Goal: Information Seeking & Learning: Learn about a topic

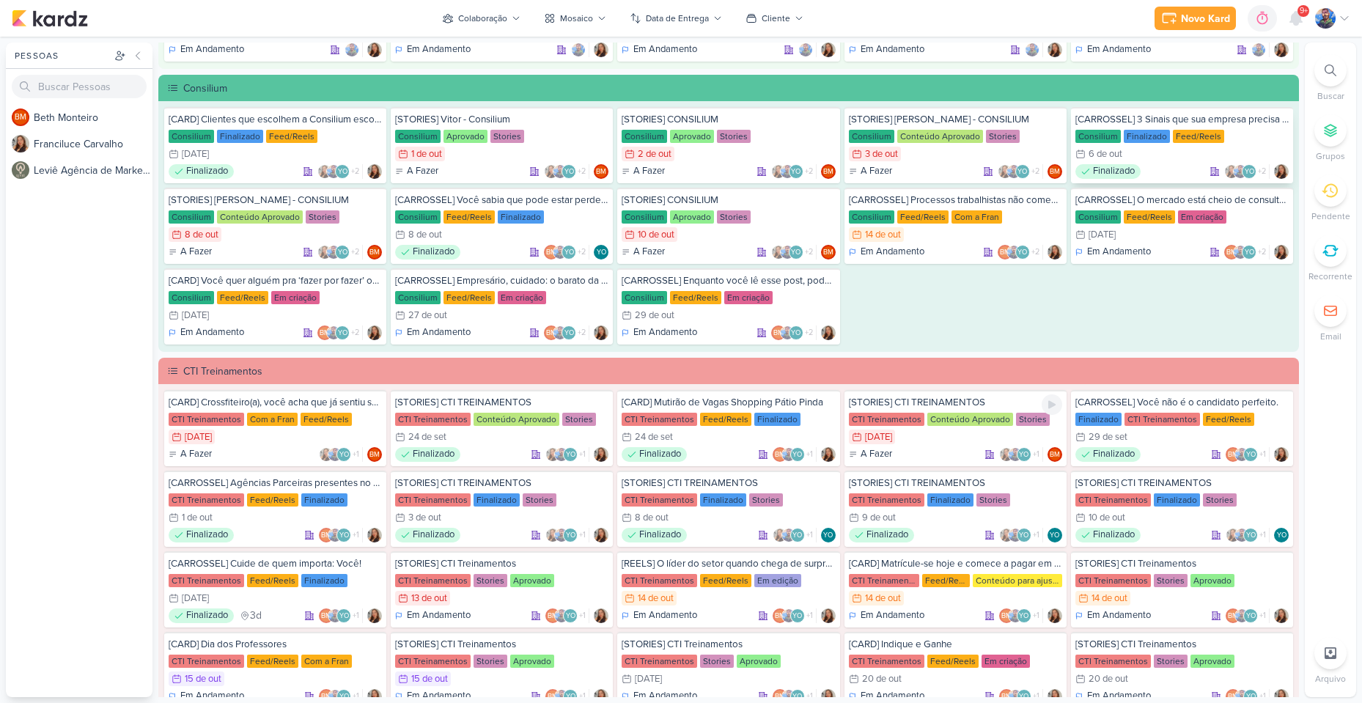
scroll to position [586, 0]
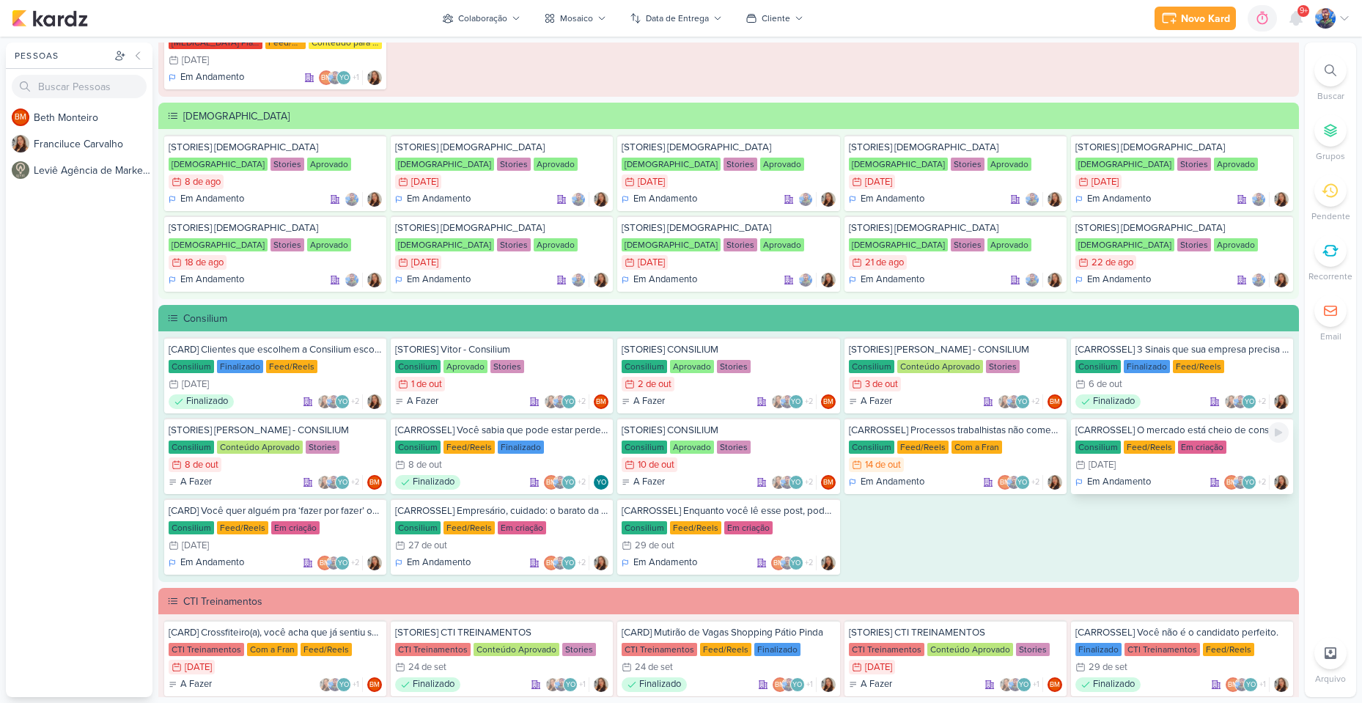
click at [1123, 453] on div "Feed/Reels" at bounding box center [1148, 446] width 51 height 13
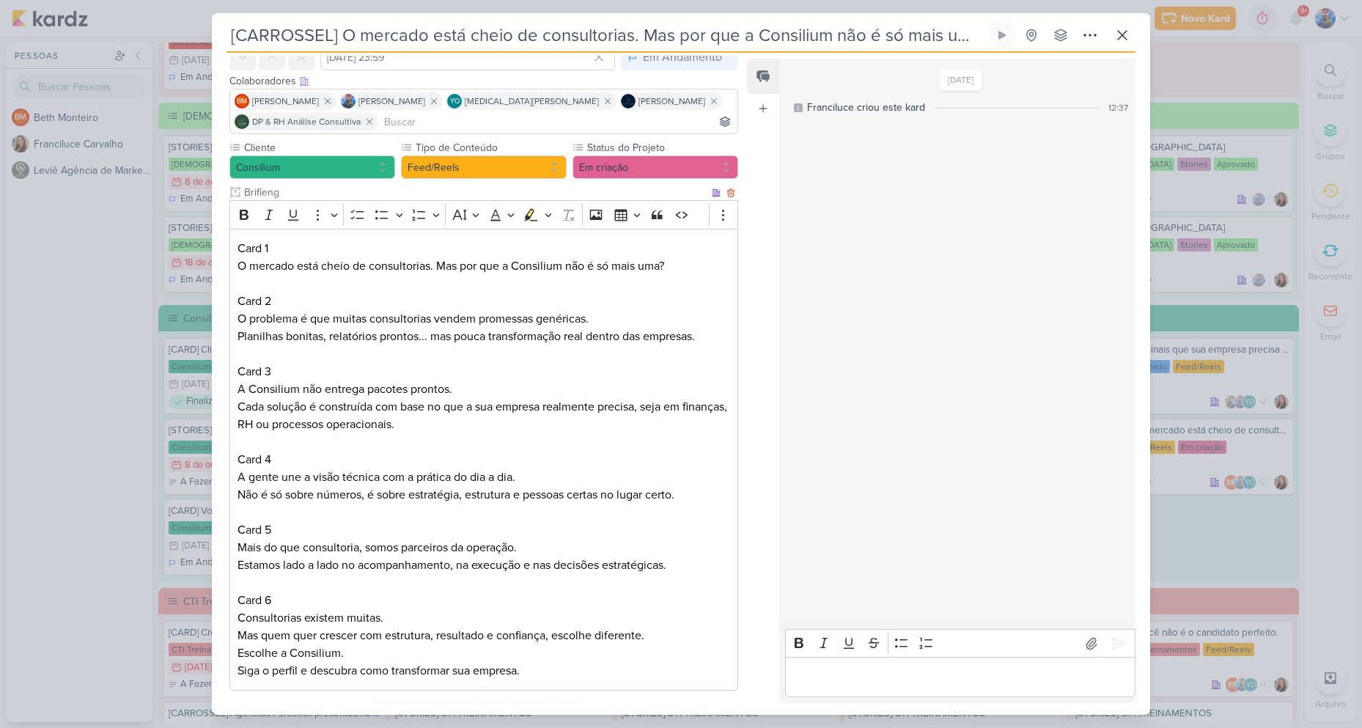
scroll to position [142, 0]
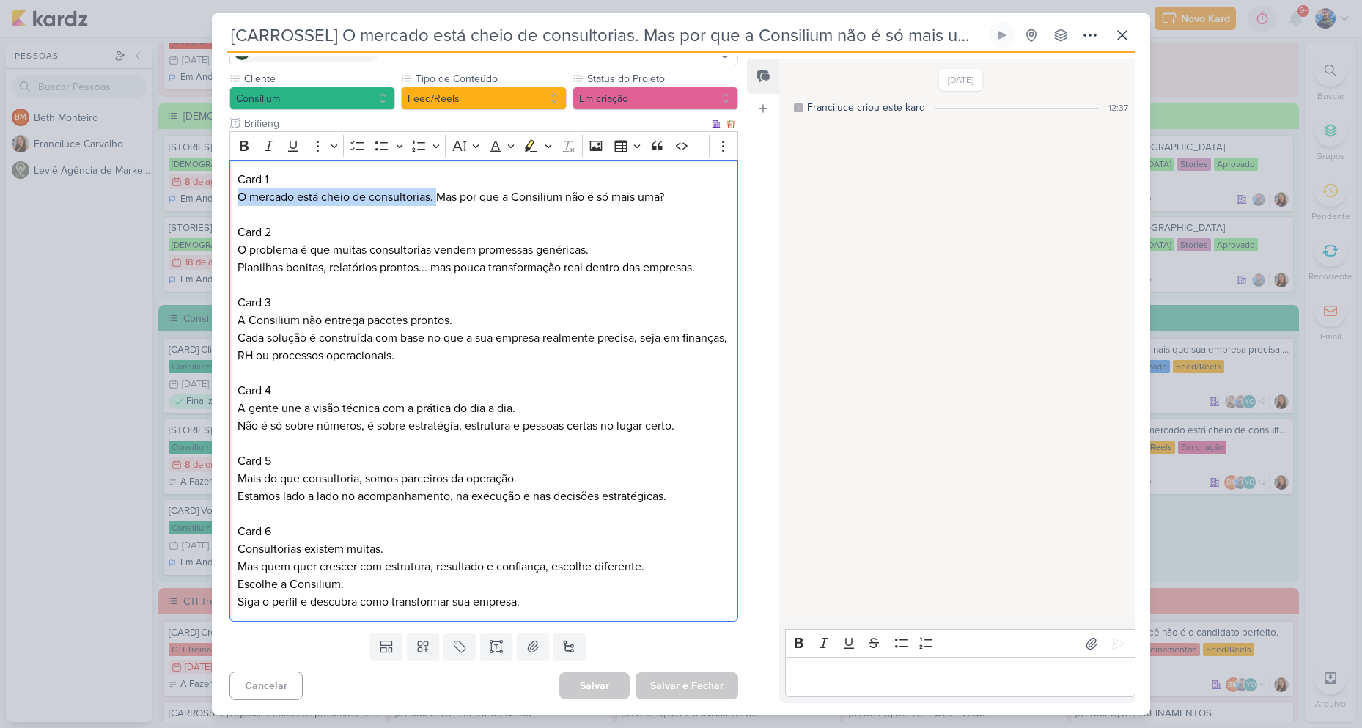
drag, startPoint x: 237, startPoint y: 200, endPoint x: 436, endPoint y: 199, distance: 199.3
click at [436, 199] on p "Card 1 O mercado está cheio de consultorias. Mas por que a Consilium não é só m…" at bounding box center [483, 188] width 492 height 35
copy p "O mercado está cheio de consultorias."
click at [442, 204] on p "Card 1 O mercado está cheio de consultorias. Mas por que a Consilium não é só m…" at bounding box center [483, 188] width 492 height 35
drag, startPoint x: 440, startPoint y: 199, endPoint x: 666, endPoint y: 189, distance: 225.9
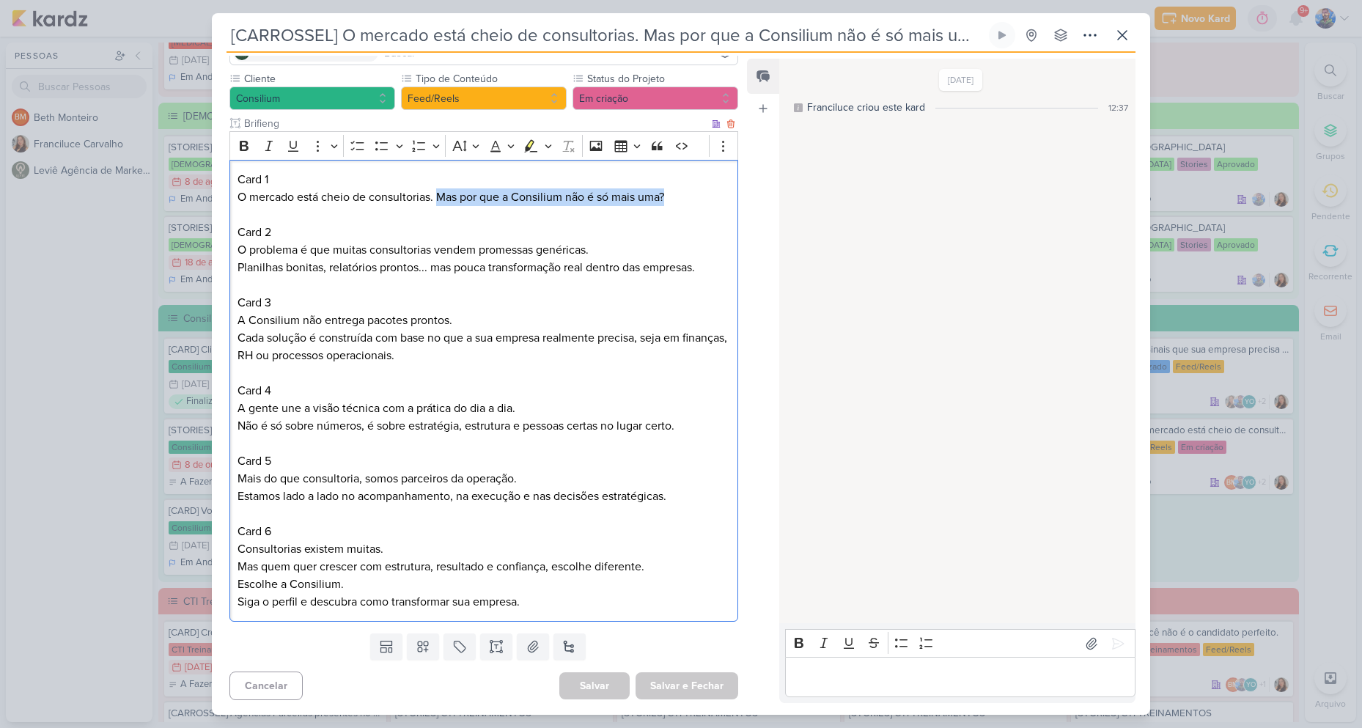
click at [666, 189] on p "Card 1 O mercado está cheio de consultorias. Mas por que a Consilium não é só m…" at bounding box center [483, 188] width 492 height 35
copy p "Mas por que a Consilium não é só mais uma?"
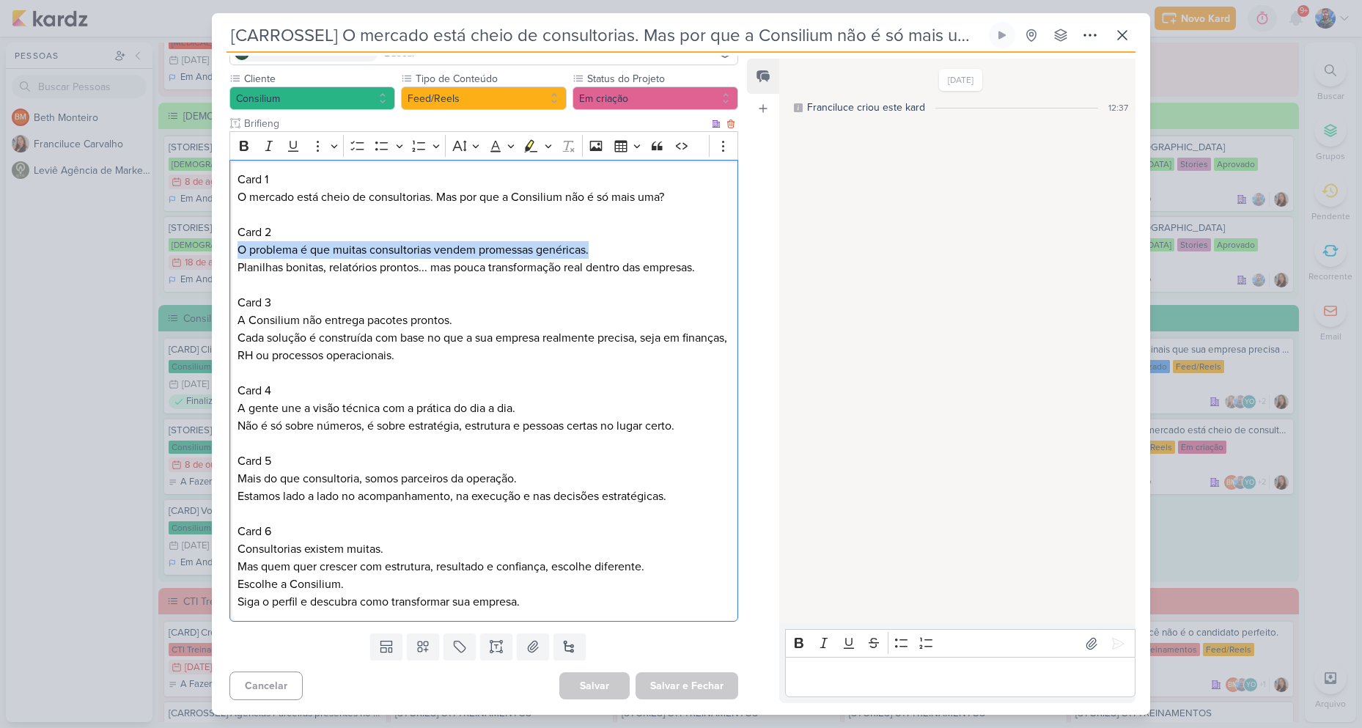
drag, startPoint x: 240, startPoint y: 248, endPoint x: 592, endPoint y: 255, distance: 351.8
click at [592, 255] on p "Card 2 O problema é que muitas consultorias vendem promessas genéricas. Planilh…" at bounding box center [483, 250] width 492 height 53
copy p "O problema é que muitas consultorias vendem promessas genéricas."
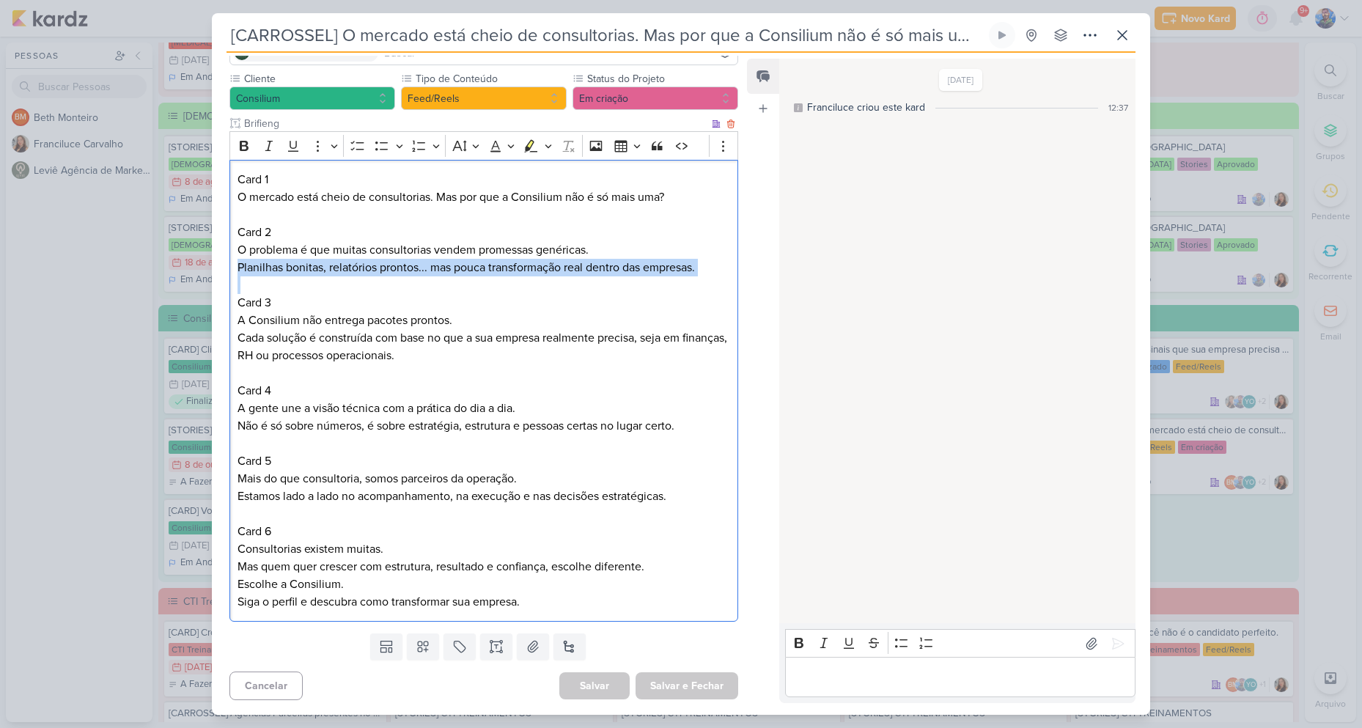
drag, startPoint x: 236, startPoint y: 275, endPoint x: 691, endPoint y: 279, distance: 455.1
click at [691, 279] on div "Card 1 O mercado está cheio de consultorias. Mas por que a Consilium não é só m…" at bounding box center [483, 391] width 509 height 462
copy p "Planilhas bonitas, relatórios prontos... mas pouca transformação real dentro da…"
click at [333, 256] on p "Card 2 O problema é que muitas consultorias vendem promessas genéricas. Planilh…" at bounding box center [483, 250] width 492 height 53
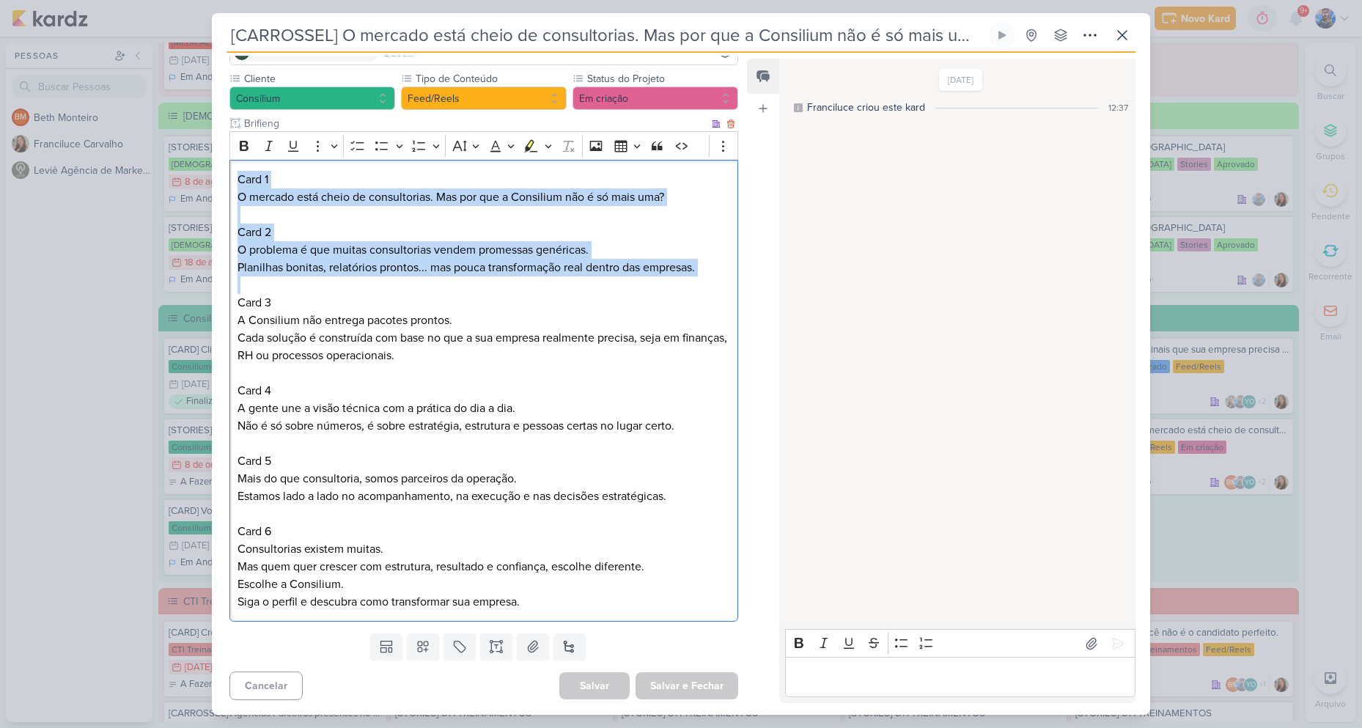
drag, startPoint x: 237, startPoint y: 180, endPoint x: 667, endPoint y: 283, distance: 442.4
click at [667, 283] on div "Card 1 O mercado está cheio de consultorias. Mas por que a Consilium não é só m…" at bounding box center [483, 391] width 509 height 462
click at [544, 150] on icon "Editor toolbar" at bounding box center [547, 146] width 7 height 15
click at [463, 171] on icon "Text highlight toolbar" at bounding box center [461, 171] width 13 height 12
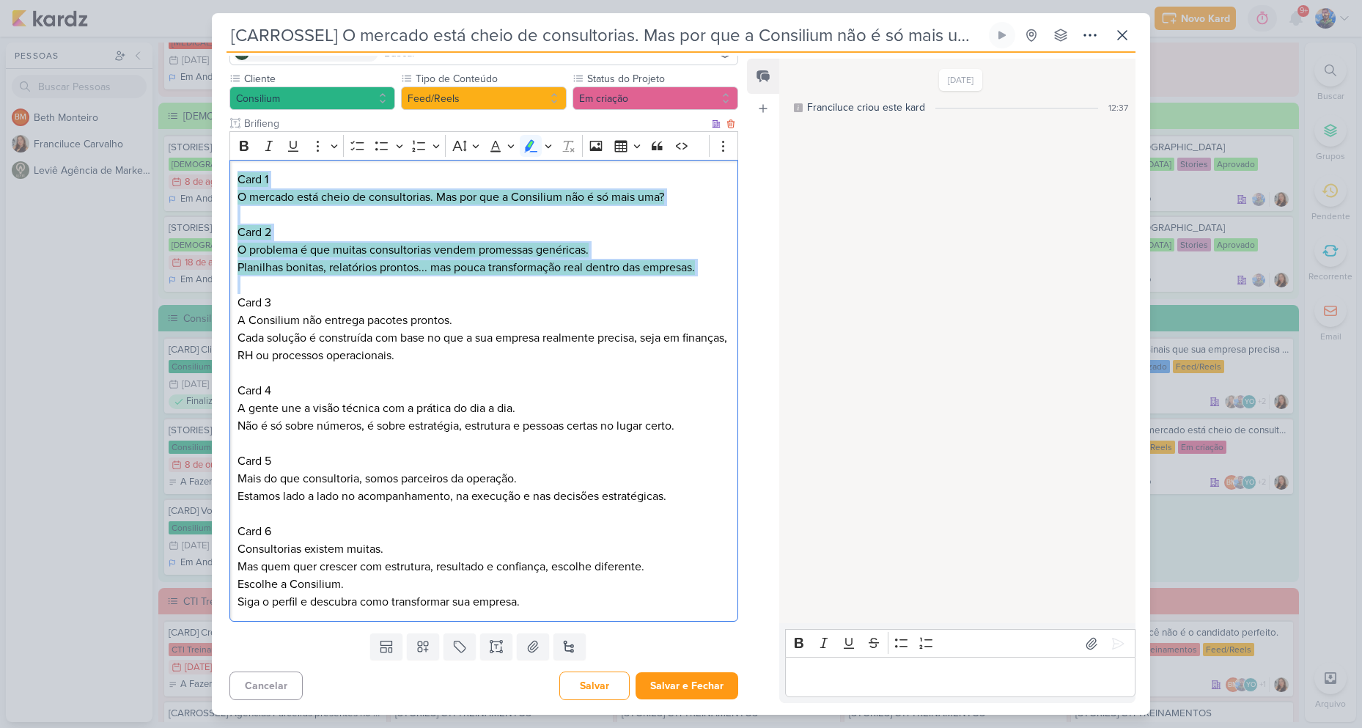
click at [553, 232] on p "Card 2 O problema é que muitas consultorias vendem promessas genéricas. Planilh…" at bounding box center [483, 250] width 492 height 53
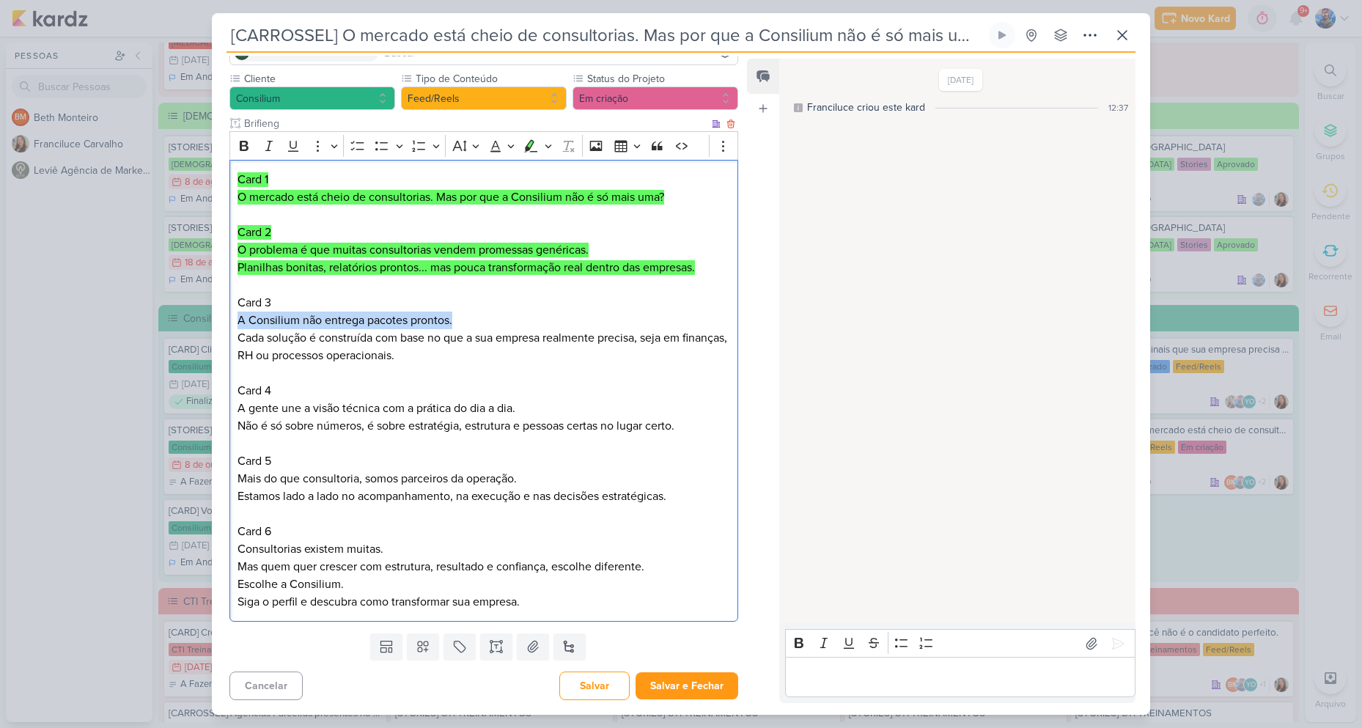
drag, startPoint x: 240, startPoint y: 321, endPoint x: 453, endPoint y: 328, distance: 213.4
click at [453, 328] on p "Card 3 A Consilium não entrega pacotes prontos. Cada solução é construída com b…" at bounding box center [483, 329] width 492 height 70
copy p "A Consilium não entrega pacotes prontos."
drag, startPoint x: 236, startPoint y: 324, endPoint x: 455, endPoint y: 313, distance: 219.4
click at [455, 313] on div "Card 1 O mercado está cheio de consultorias. Mas por que a Consilium não é só m…" at bounding box center [483, 391] width 509 height 462
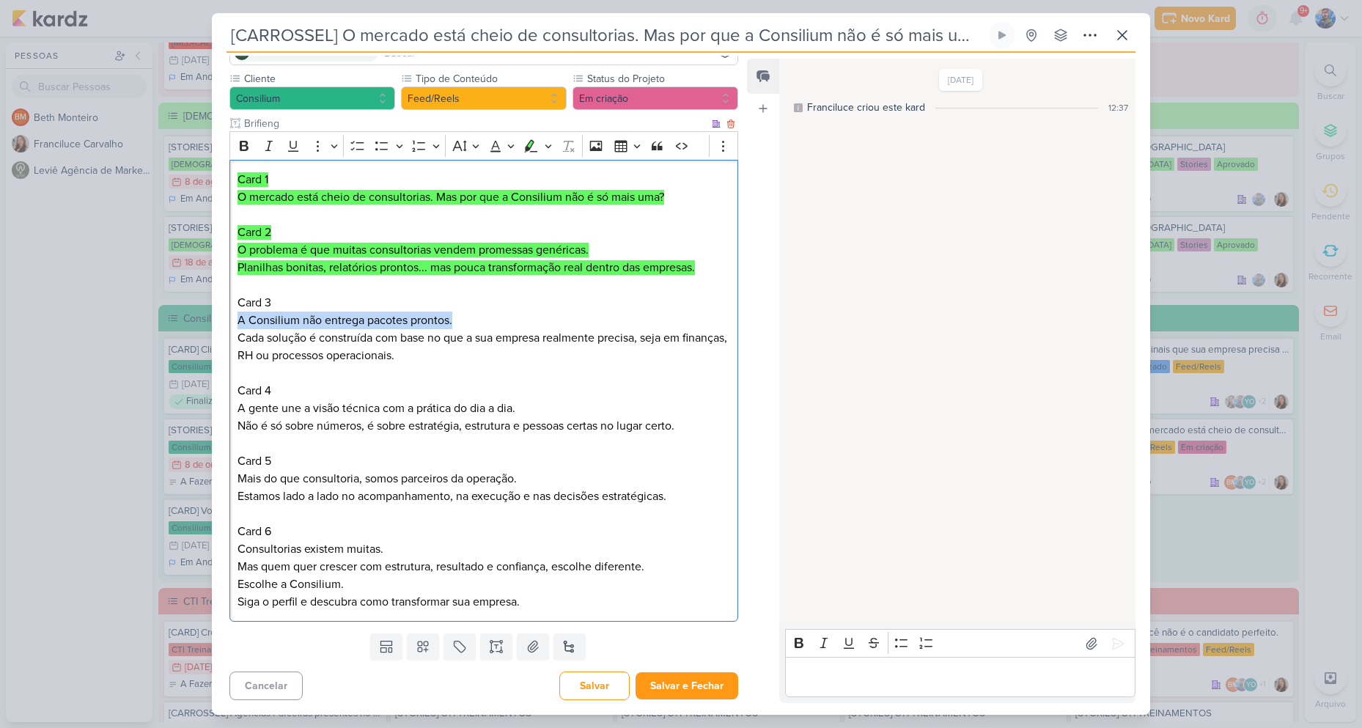
copy p "A Consilium não entrega pacotes prontos."
click at [241, 335] on p "Card 3 A Consilium não entrega pacotes prontos. Cada solução é construída com b…" at bounding box center [483, 329] width 492 height 70
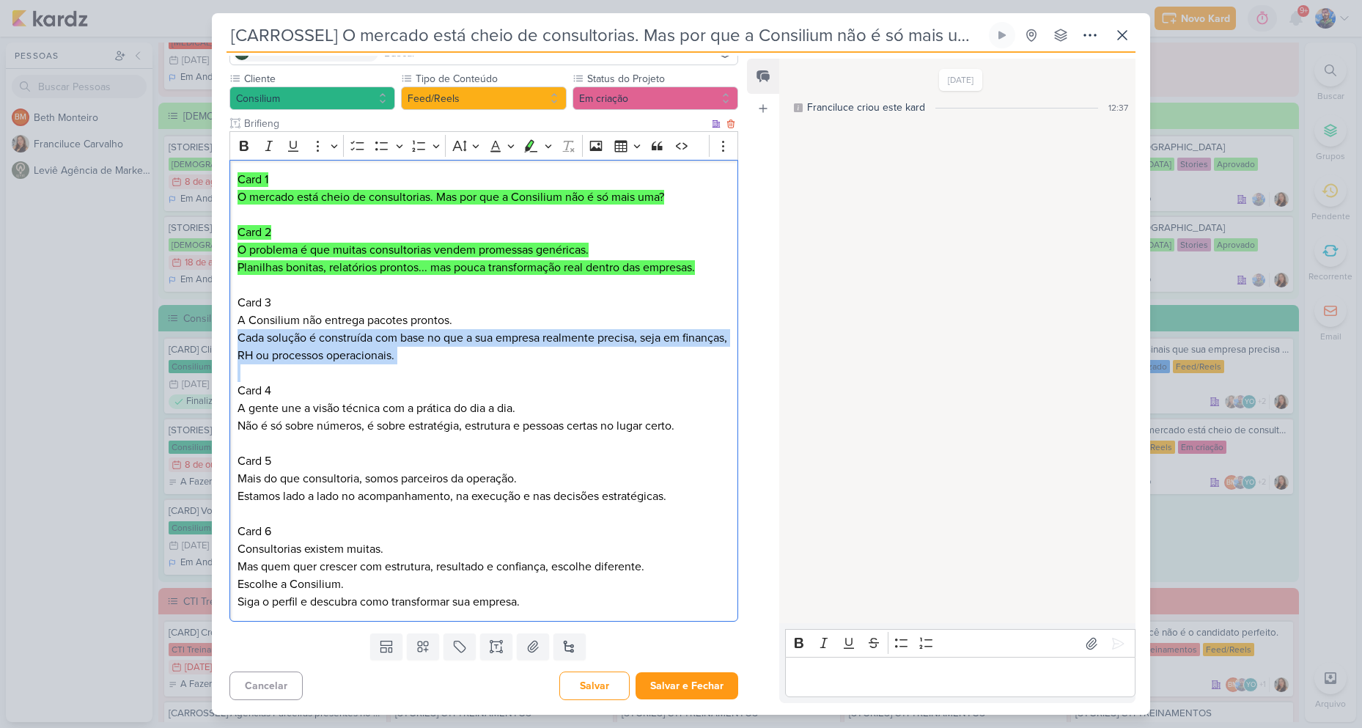
drag, startPoint x: 241, startPoint y: 335, endPoint x: 457, endPoint y: 374, distance: 219.8
click at [457, 374] on div "Card 1 O mercado está cheio de consultorias. Mas por que a Consilium não é só m…" at bounding box center [483, 391] width 509 height 462
copy p "Cada solução é construída com base no que a sua empresa realmente precisa, seja…"
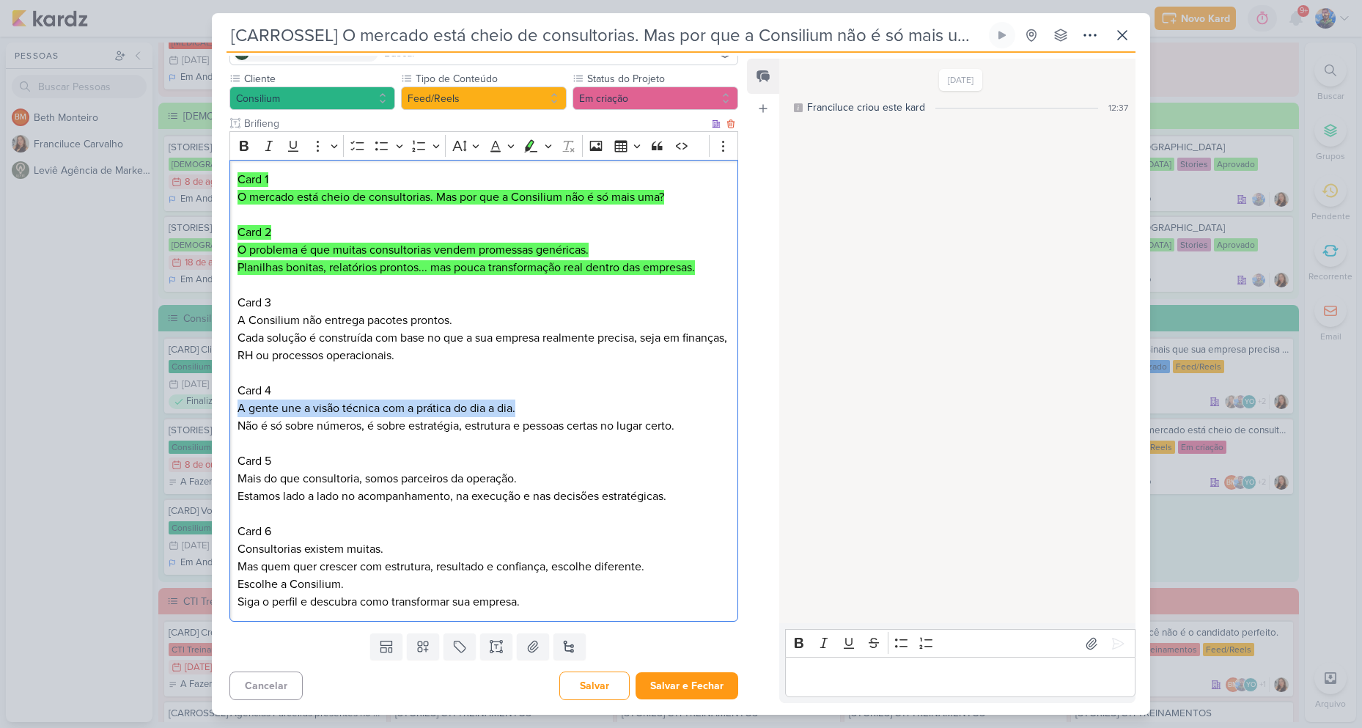
drag, startPoint x: 240, startPoint y: 413, endPoint x: 517, endPoint y: 413, distance: 277.7
click at [517, 413] on p "Card 4 A gente une a visão técnica com a prática do dia a dia. Não é só sobre n…" at bounding box center [483, 408] width 492 height 53
copy p "A gente une a visão técnica com a prática do dia a dia."
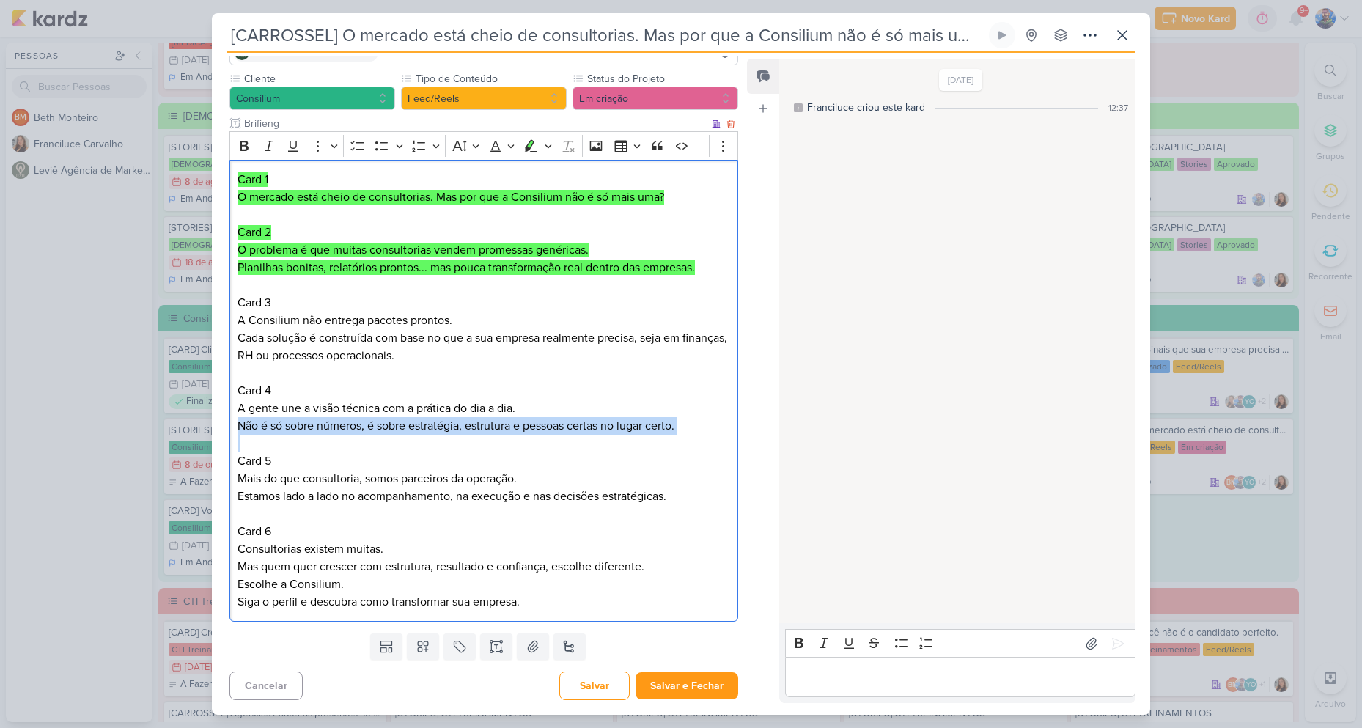
drag, startPoint x: 240, startPoint y: 423, endPoint x: 720, endPoint y: 438, distance: 479.5
click at [720, 438] on div "Card 1 O mercado está cheio de consultorias. Mas por que a Consilium não é só m…" at bounding box center [483, 391] width 509 height 462
copy p "Não é só sobre números, é sobre estratégia, estrutura e pessoas certas no lugar…"
click at [412, 417] on p "Card 4 A gente une a visão técnica com a prática do dia a dia. Não é só sobre n…" at bounding box center [483, 408] width 492 height 53
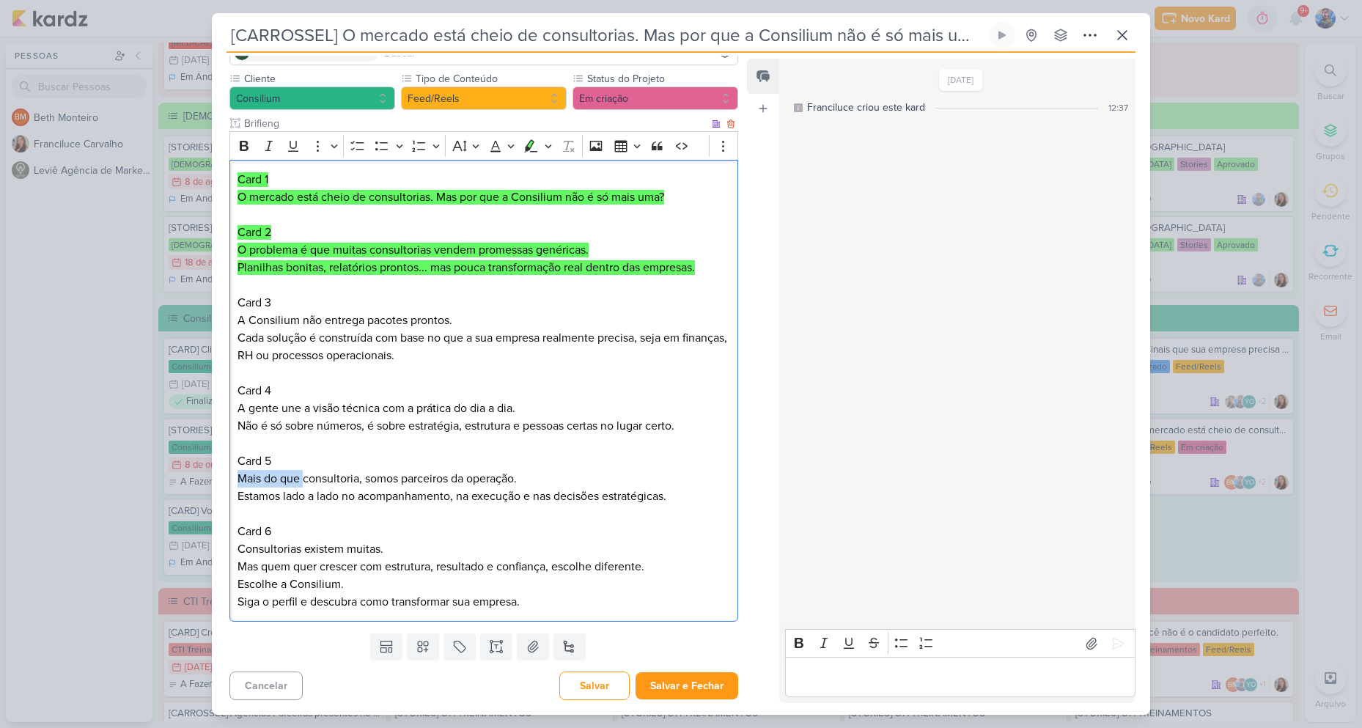
drag, startPoint x: 240, startPoint y: 480, endPoint x: 302, endPoint y: 484, distance: 61.7
click at [302, 484] on p "Card 5 Mais do que consultoria, somos parceiros da operação. Estamos lado a lad…" at bounding box center [483, 478] width 492 height 53
drag, startPoint x: 1285, startPoint y: 531, endPoint x: 1236, endPoint y: 479, distance: 71.0
click at [1236, 479] on div "[CARROSSEL] O mercado está cheio de consultorias. Mas por que a Consilium não é…" at bounding box center [681, 364] width 1362 height 728
click at [788, 503] on div "[CARROSSEL] O mercado está cheio de consultorias. Mas por que a Consilium não é…" at bounding box center [681, 364] width 1362 height 728
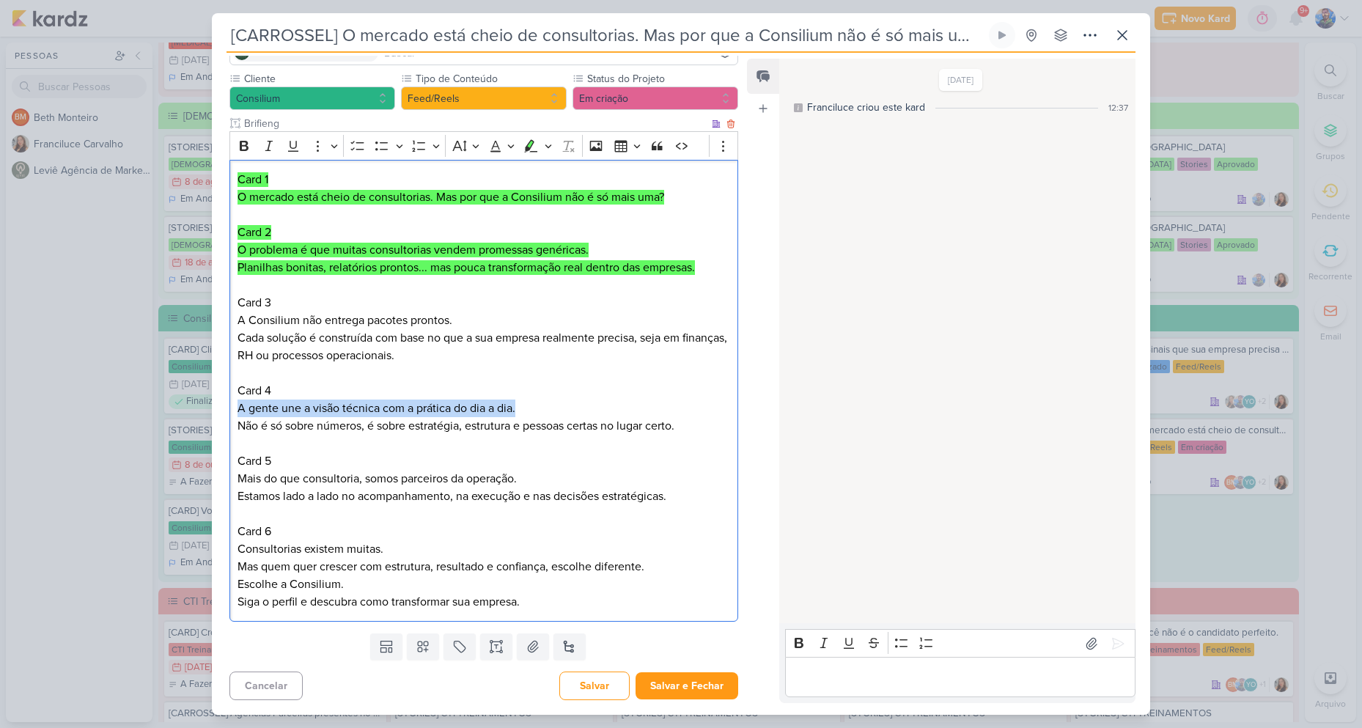
drag, startPoint x: 240, startPoint y: 403, endPoint x: 522, endPoint y: 405, distance: 282.1
click at [522, 405] on p "Card 4 A gente une a visão técnica com a prática do dia a dia. Não é só sobre n…" at bounding box center [483, 408] width 492 height 53
copy p "A gente une a visão técnica com a prática do dia a dia."
click at [525, 399] on p "Card 4 A gente une a visão técnica com a prática do dia a dia. Não é só sobre n…" at bounding box center [483, 408] width 492 height 53
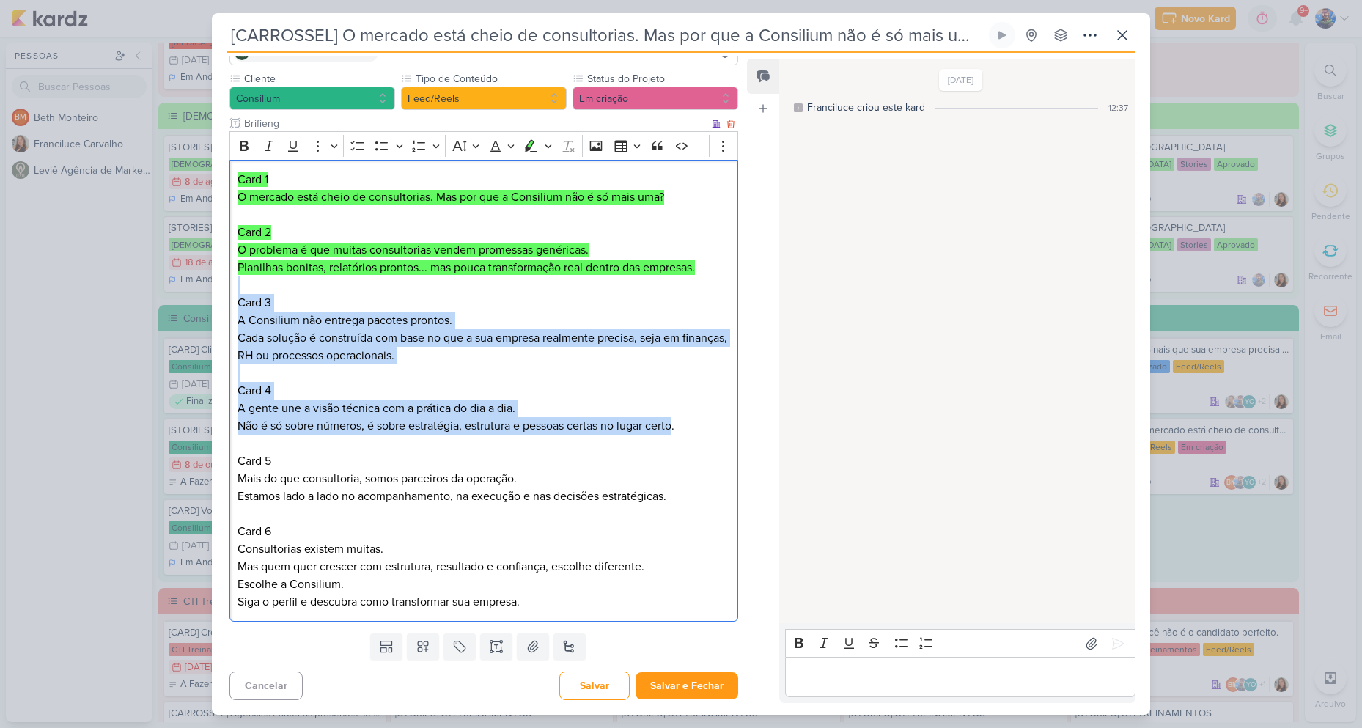
drag, startPoint x: 672, startPoint y: 424, endPoint x: 251, endPoint y: 284, distance: 443.1
click at [251, 284] on div "Card 1 O mercado está cheio de consultorias. Mas por que a Consilium não é só m…" at bounding box center [483, 391] width 509 height 462
click at [523, 149] on button "Highlight" at bounding box center [531, 146] width 22 height 22
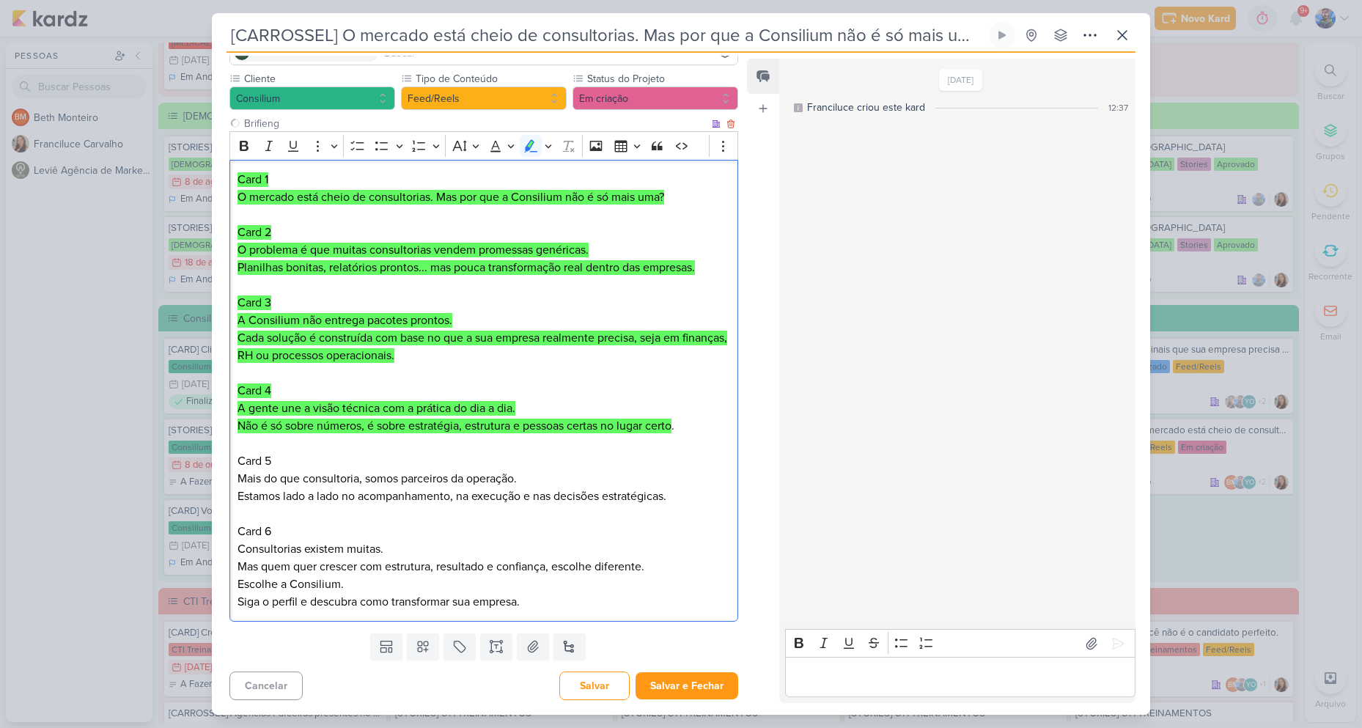
click at [323, 480] on p "Card 5 Mais do que consultoria, somos parceiros da operação. Estamos lado a lad…" at bounding box center [483, 478] width 492 height 53
drag, startPoint x: 239, startPoint y: 480, endPoint x: 520, endPoint y: 487, distance: 281.5
click at [520, 487] on p "Card 5 Mais do que consultoria, somos parceiros da operação. Estamos lado a lad…" at bounding box center [483, 478] width 492 height 53
drag, startPoint x: 237, startPoint y: 492, endPoint x: 650, endPoint y: 508, distance: 412.9
click at [650, 508] on div "Card 1 O mercado está cheio de consultorias. Mas por que a Consilium não é só m…" at bounding box center [483, 391] width 509 height 462
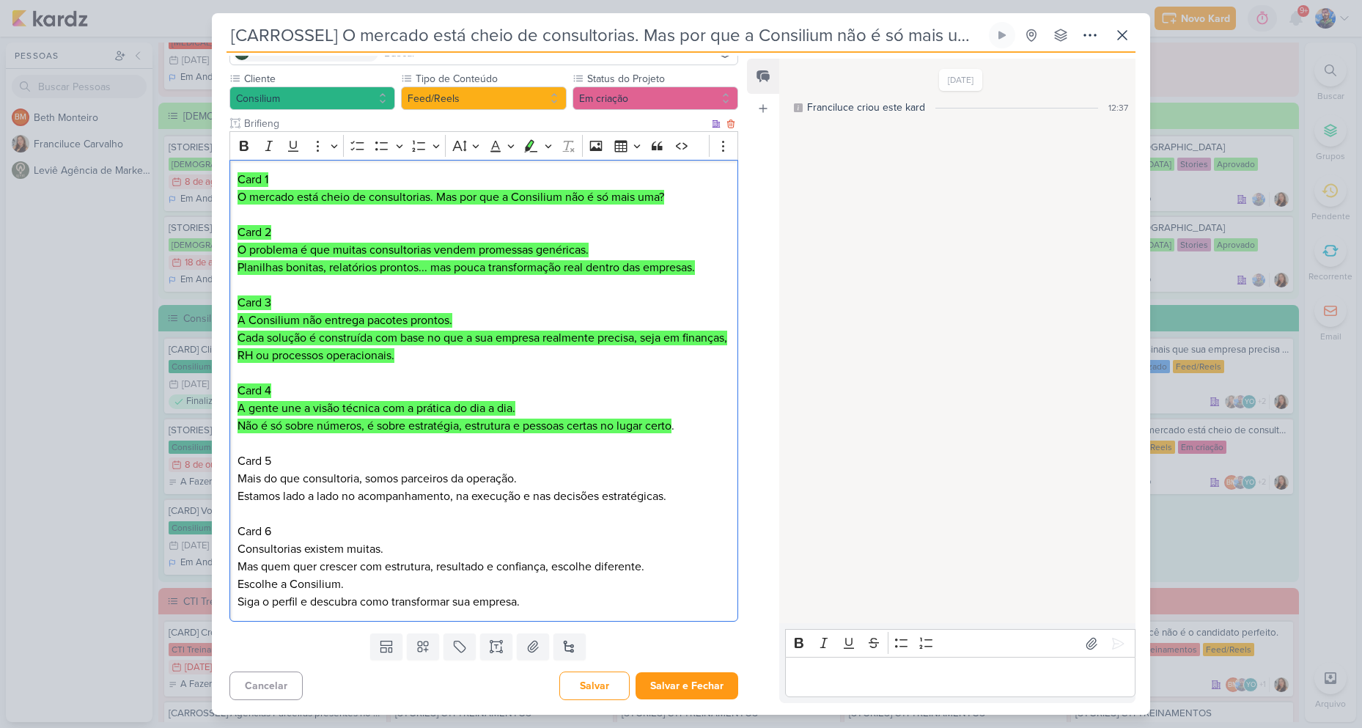
click at [240, 459] on p "Card 5 Mais do que consultoria, somos parceiros da operação. Estamos lado a lad…" at bounding box center [483, 478] width 492 height 53
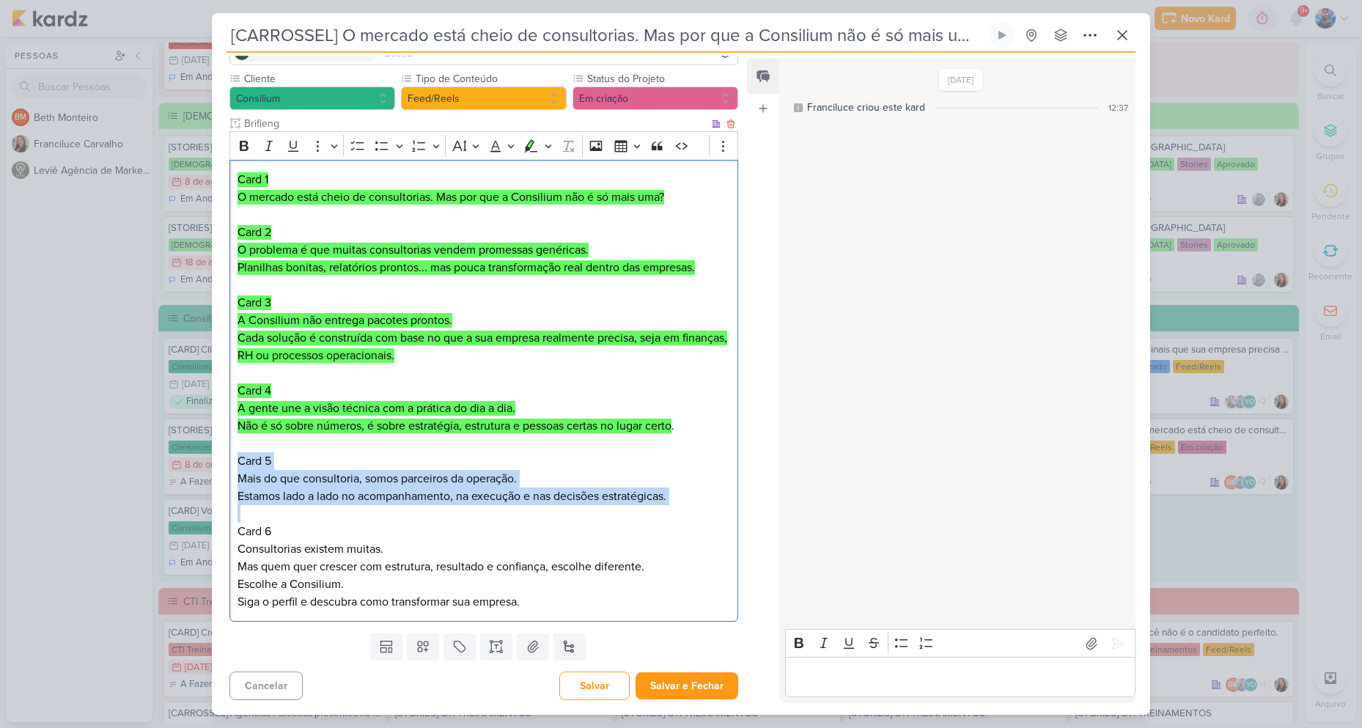
drag, startPoint x: 240, startPoint y: 459, endPoint x: 678, endPoint y: 506, distance: 440.7
click at [678, 506] on div "Card 1 O mercado está cheio de consultorias. Mas por que a Consilium não é só m…" at bounding box center [483, 391] width 509 height 462
click at [529, 148] on icon "Editor toolbar" at bounding box center [531, 145] width 13 height 12
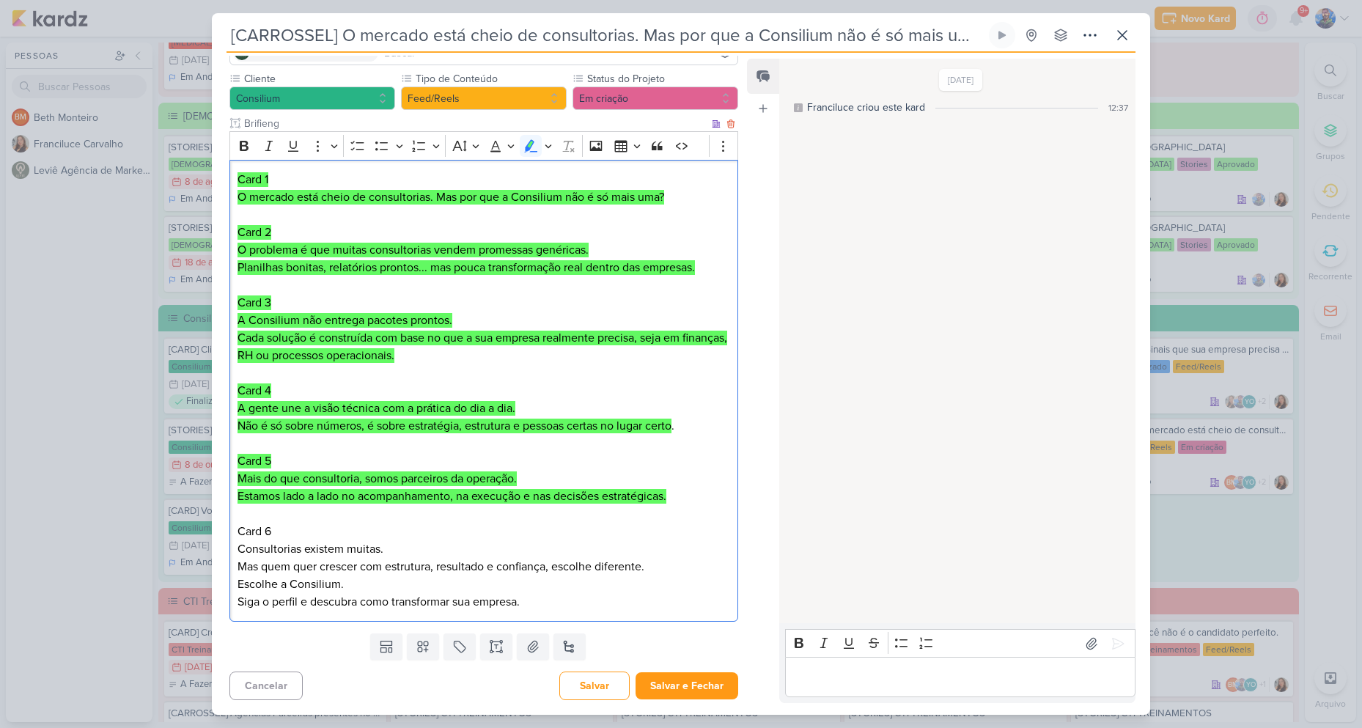
click at [516, 572] on p "Card 6 Consultorias existem muitas. Mas quem quer crescer com estrutura, result…" at bounding box center [483, 558] width 492 height 70
drag, startPoint x: 250, startPoint y: 550, endPoint x: 427, endPoint y: 558, distance: 176.8
click at [427, 558] on p "Card 6 Consultorias existem muitas. Mas quem quer crescer com estrutura, result…" at bounding box center [483, 558] width 492 height 70
drag, startPoint x: 242, startPoint y: 565, endPoint x: 650, endPoint y: 567, distance: 408.2
click at [650, 567] on p "Card 6 Consultorias existem muitas. Mas quem quer crescer com estrutura, result…" at bounding box center [483, 558] width 492 height 70
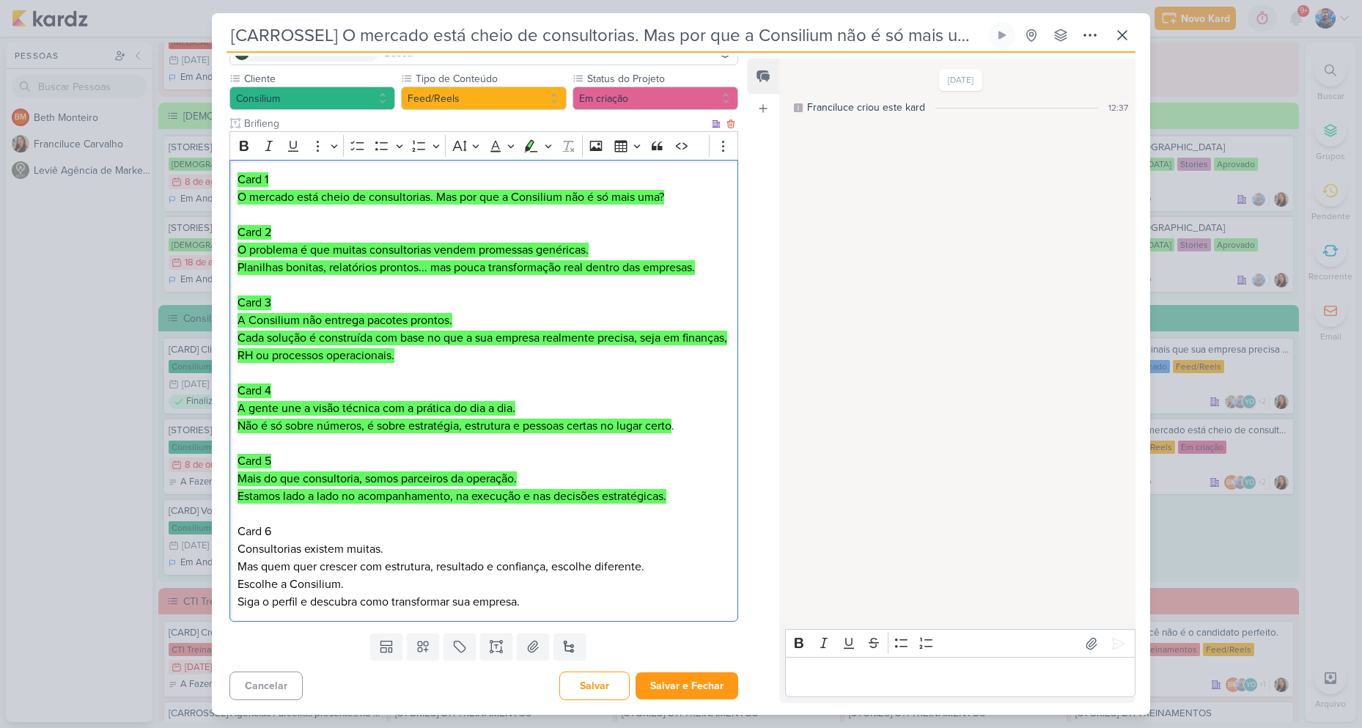
click at [245, 585] on p "Card 6 Consultorias existem muitas. Mas quem quer crescer com estrutura, result…" at bounding box center [483, 558] width 492 height 70
drag, startPoint x: 240, startPoint y: 584, endPoint x: 343, endPoint y: 591, distance: 103.5
click at [343, 591] on p "Card 6 Consultorias existem muitas. Mas quem quer crescer com estrutura, result…" at bounding box center [483, 558] width 492 height 70
drag, startPoint x: 237, startPoint y: 601, endPoint x: 531, endPoint y: 605, distance: 293.9
click at [531, 605] on p "Siga o perfil e descubra como transformar sua empresa." at bounding box center [483, 602] width 492 height 18
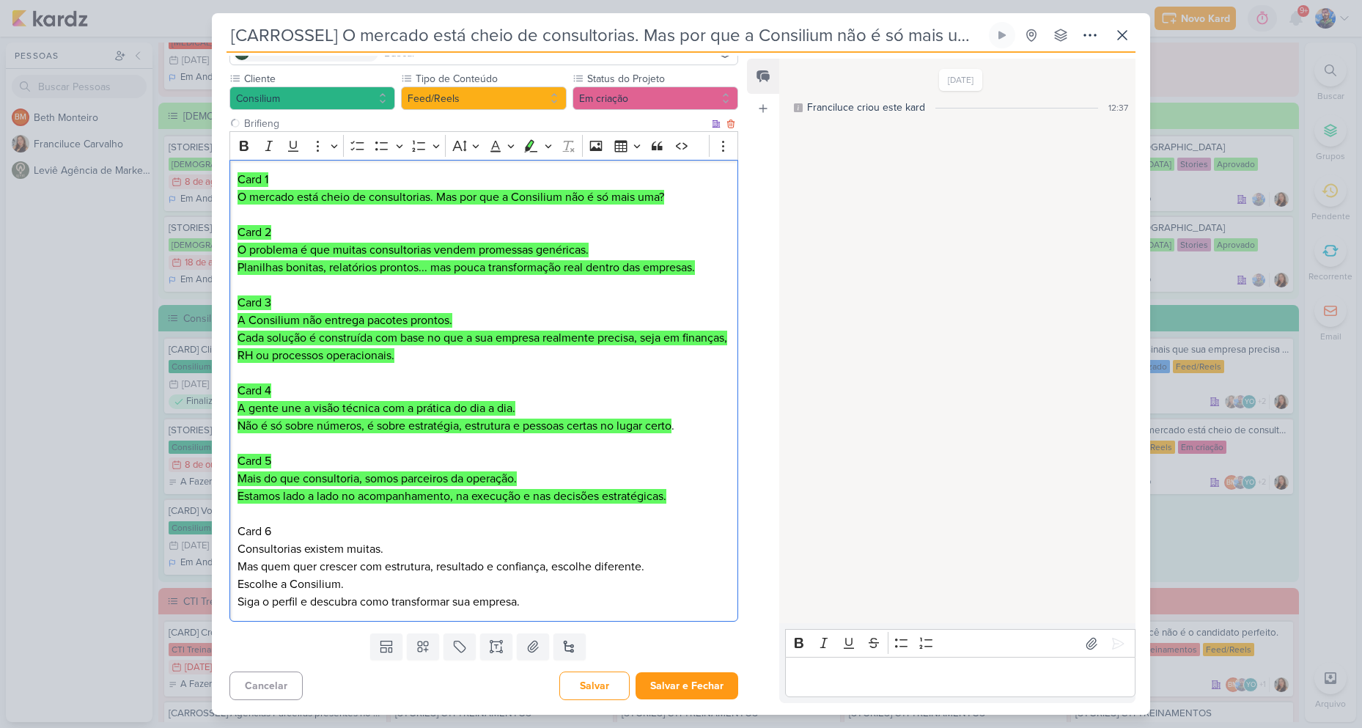
click at [542, 602] on p "Siga o perfil e descubra como transformar sua empresa." at bounding box center [483, 602] width 492 height 18
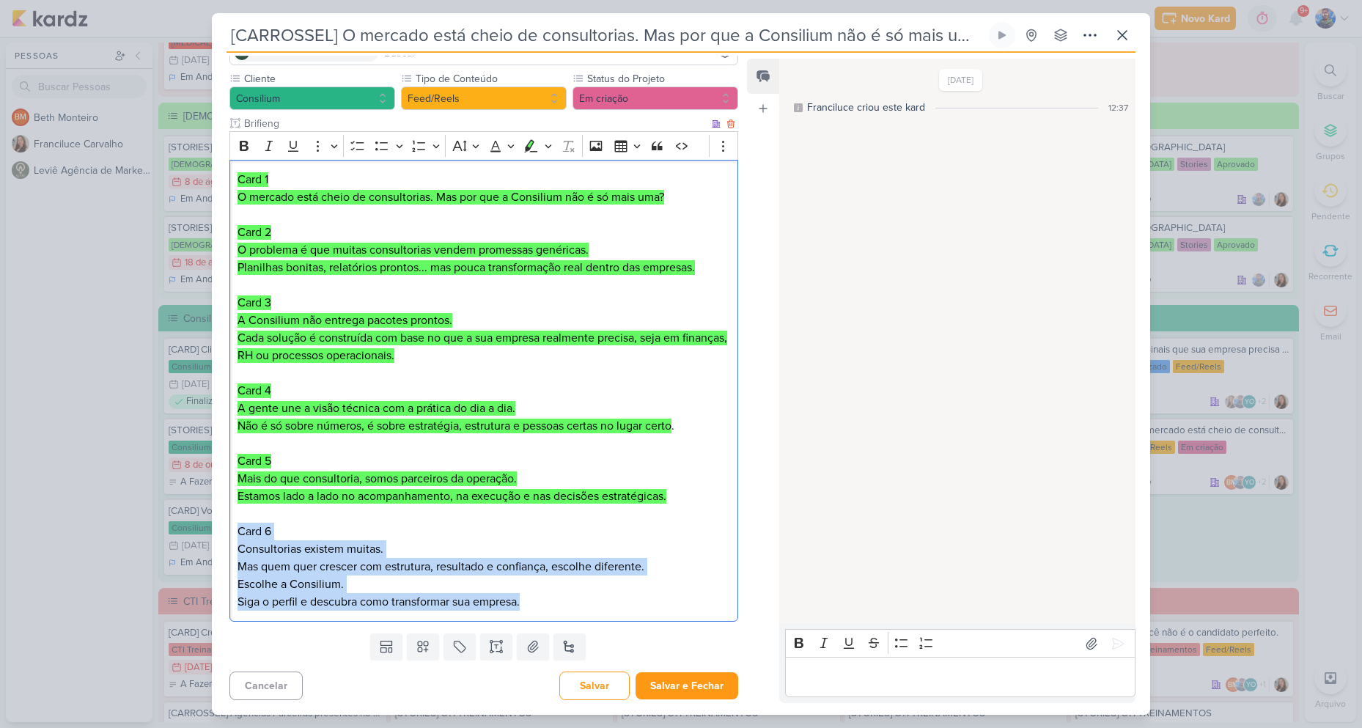
drag, startPoint x: 542, startPoint y: 602, endPoint x: 237, endPoint y: 530, distance: 314.1
click at [237, 530] on div "Card 1 O mercado está cheio de consultorias. Mas por que a Consilium não é só m…" at bounding box center [483, 391] width 509 height 462
click at [528, 644] on icon at bounding box center [532, 646] width 15 height 15
click at [508, 598] on p "Siga o perfil e descubra como transformar sua empresa." at bounding box center [483, 602] width 492 height 18
drag, startPoint x: 572, startPoint y: 591, endPoint x: 243, endPoint y: 518, distance: 336.2
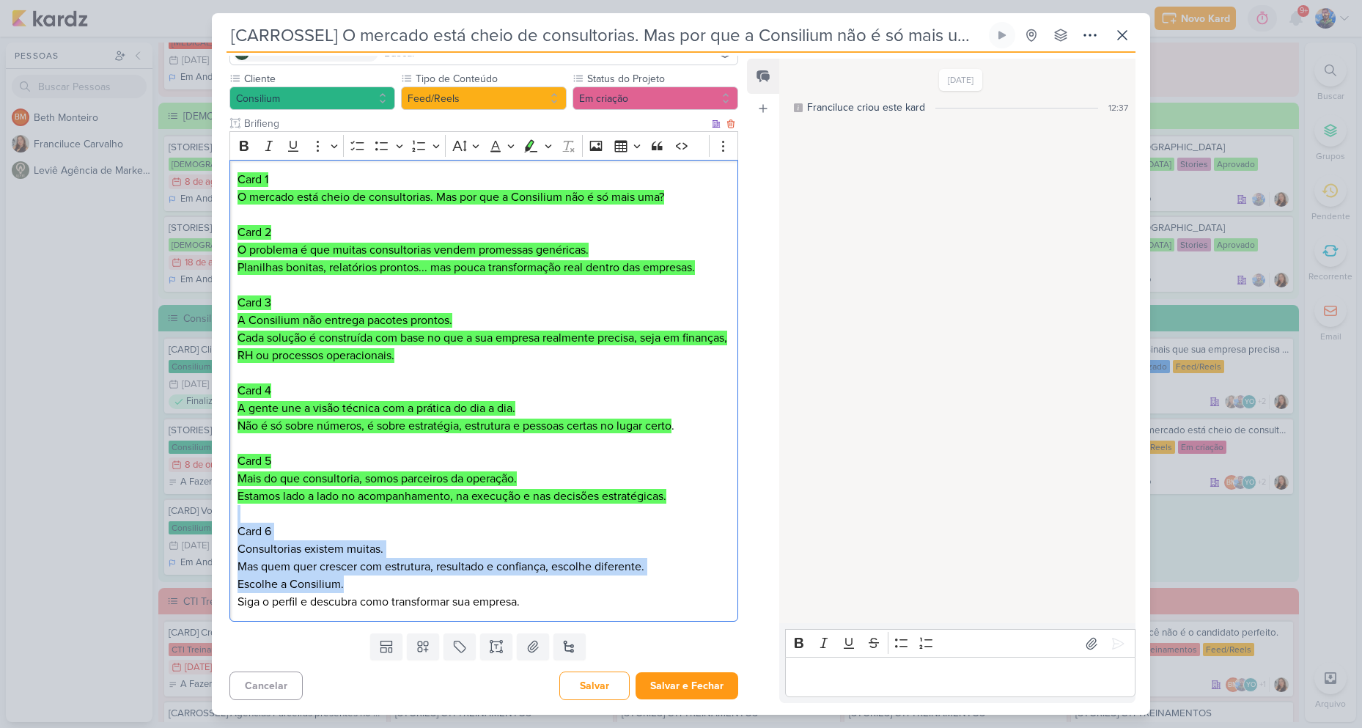
click at [243, 518] on div "Card 1 O mercado está cheio de consultorias. Mas por que a Consilium não é só m…" at bounding box center [483, 391] width 509 height 462
click at [245, 521] on p "Editor editing area: main" at bounding box center [483, 514] width 492 height 18
click at [232, 523] on div "Card 1 O mercado está cheio de consultorias. Mas por que a Consilium não é só m…" at bounding box center [483, 391] width 509 height 462
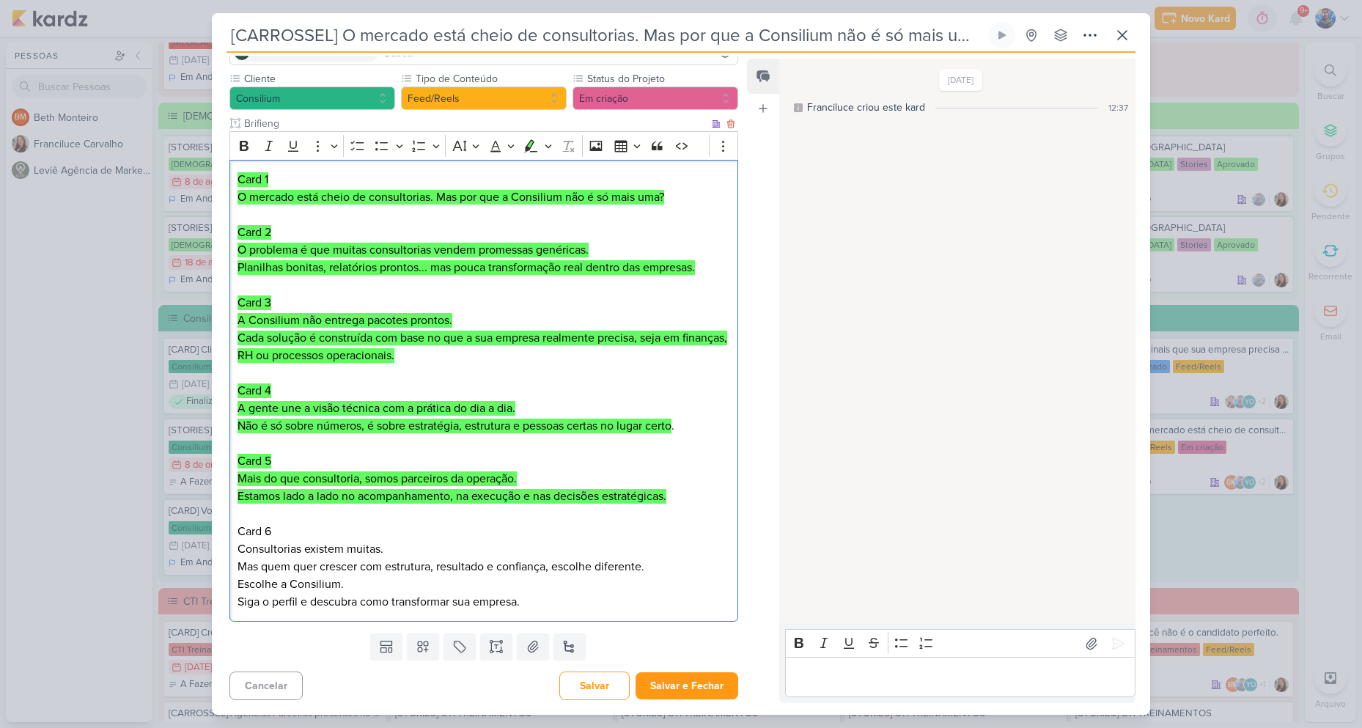
click at [528, 608] on p "Siga o perfil e descubra como transformar sua empresa." at bounding box center [483, 602] width 492 height 18
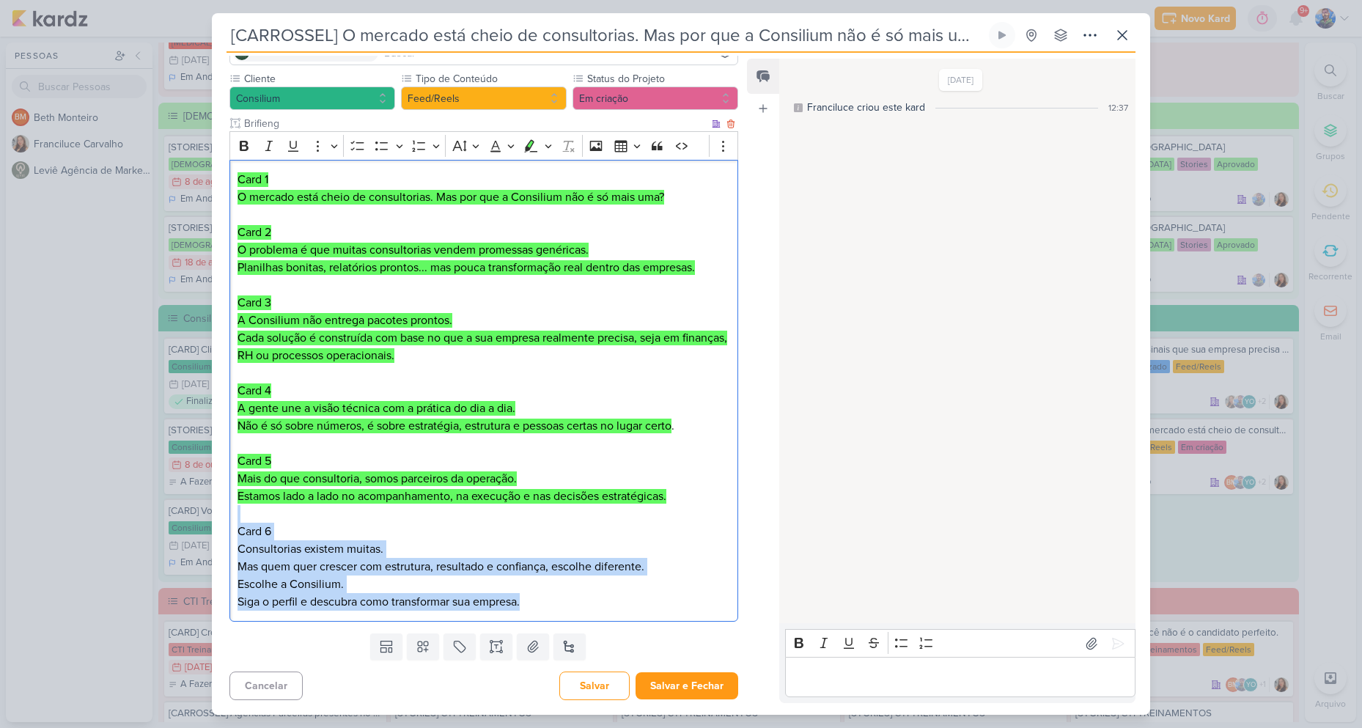
drag, startPoint x: 529, startPoint y: 606, endPoint x: 239, endPoint y: 517, distance: 303.7
click at [239, 517] on div "Card 1 O mercado está cheio de consultorias. Mas por que a Consilium não é só m…" at bounding box center [483, 391] width 509 height 462
click at [528, 149] on icon "Editor toolbar" at bounding box center [531, 145] width 13 height 12
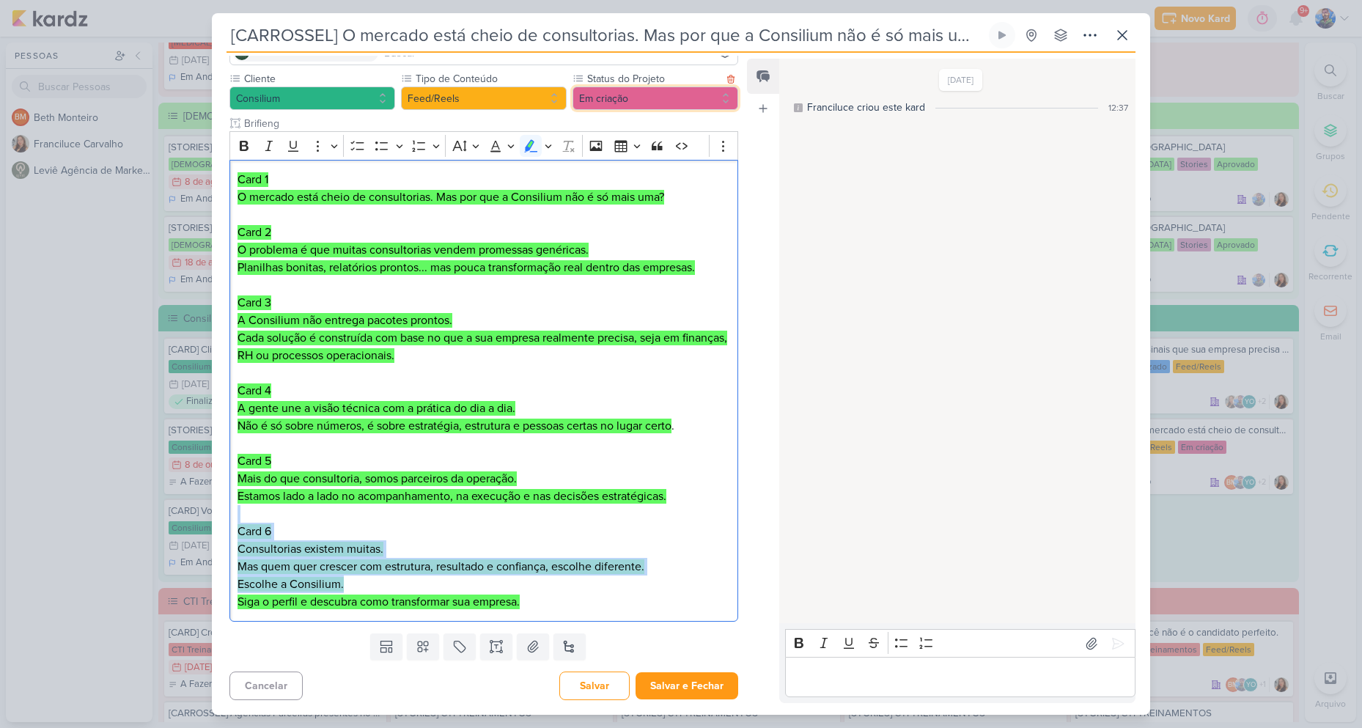
click at [669, 89] on button "Em criação" at bounding box center [655, 97] width 166 height 23
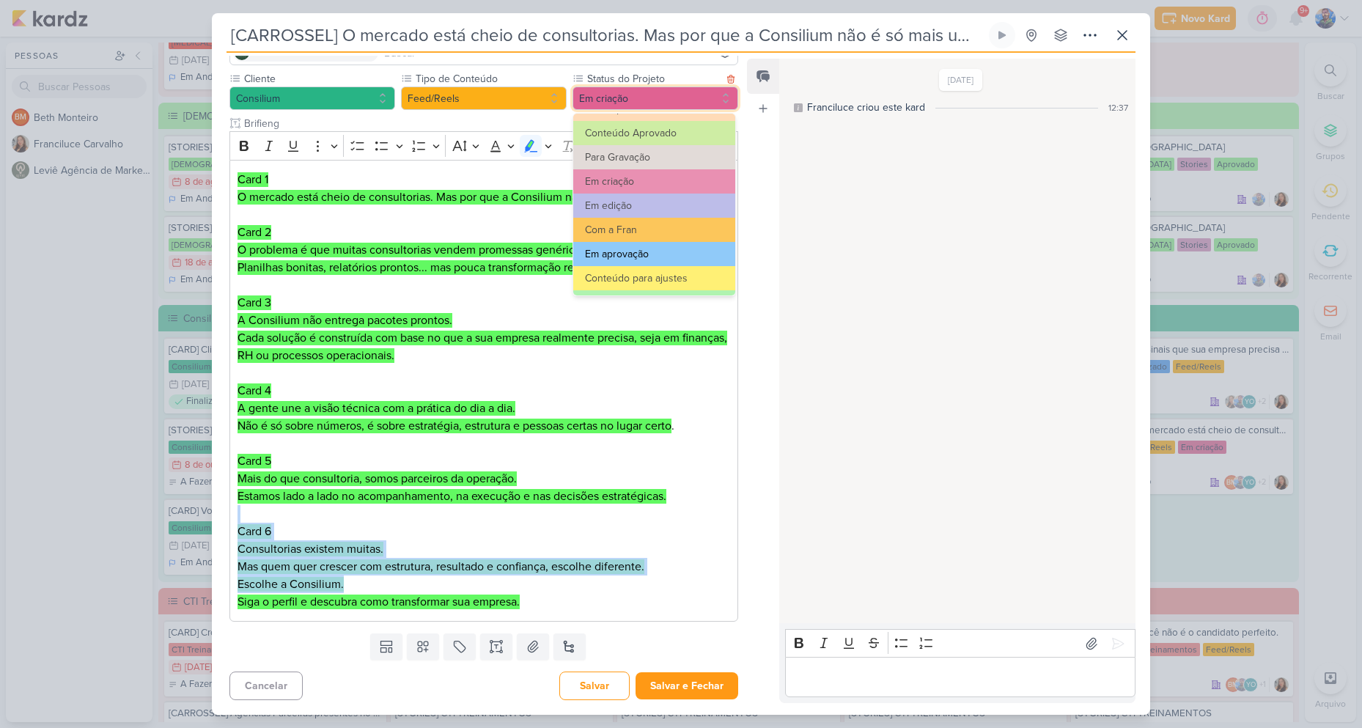
scroll to position [73, 0]
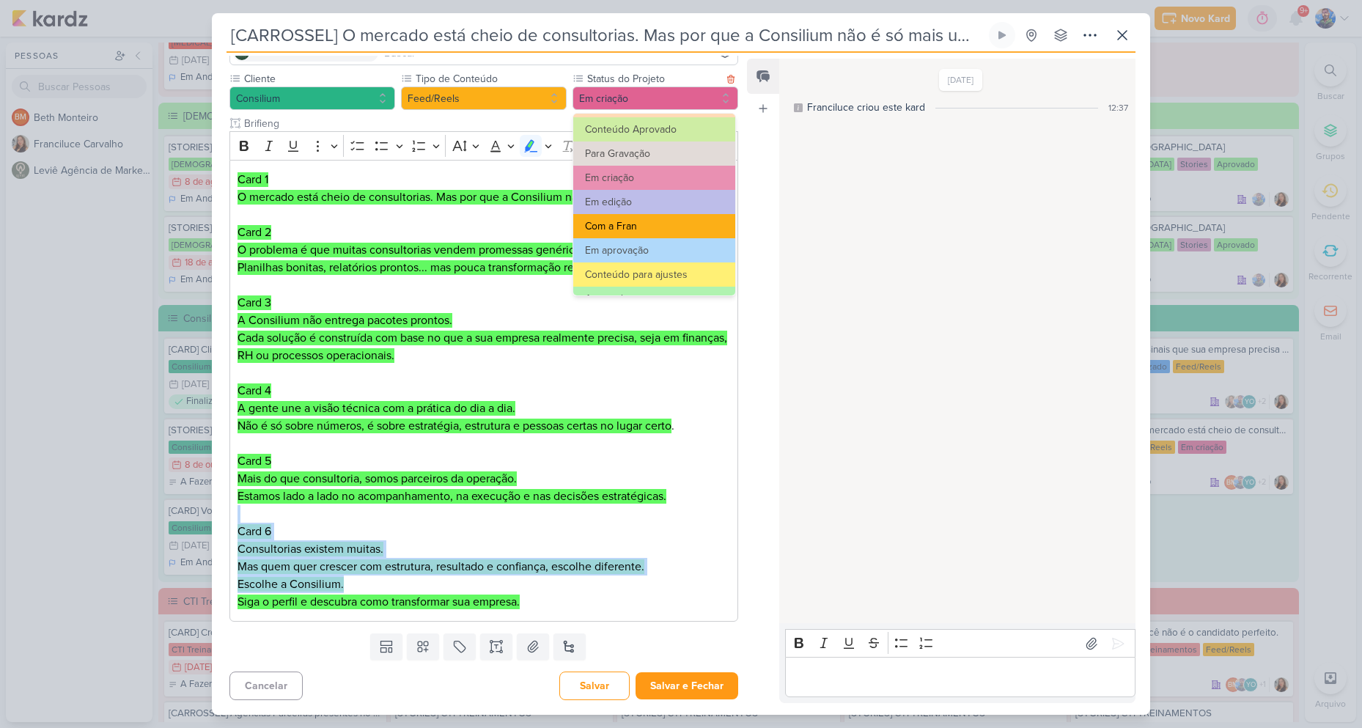
click at [625, 233] on button "Com a Fran" at bounding box center [654, 226] width 162 height 24
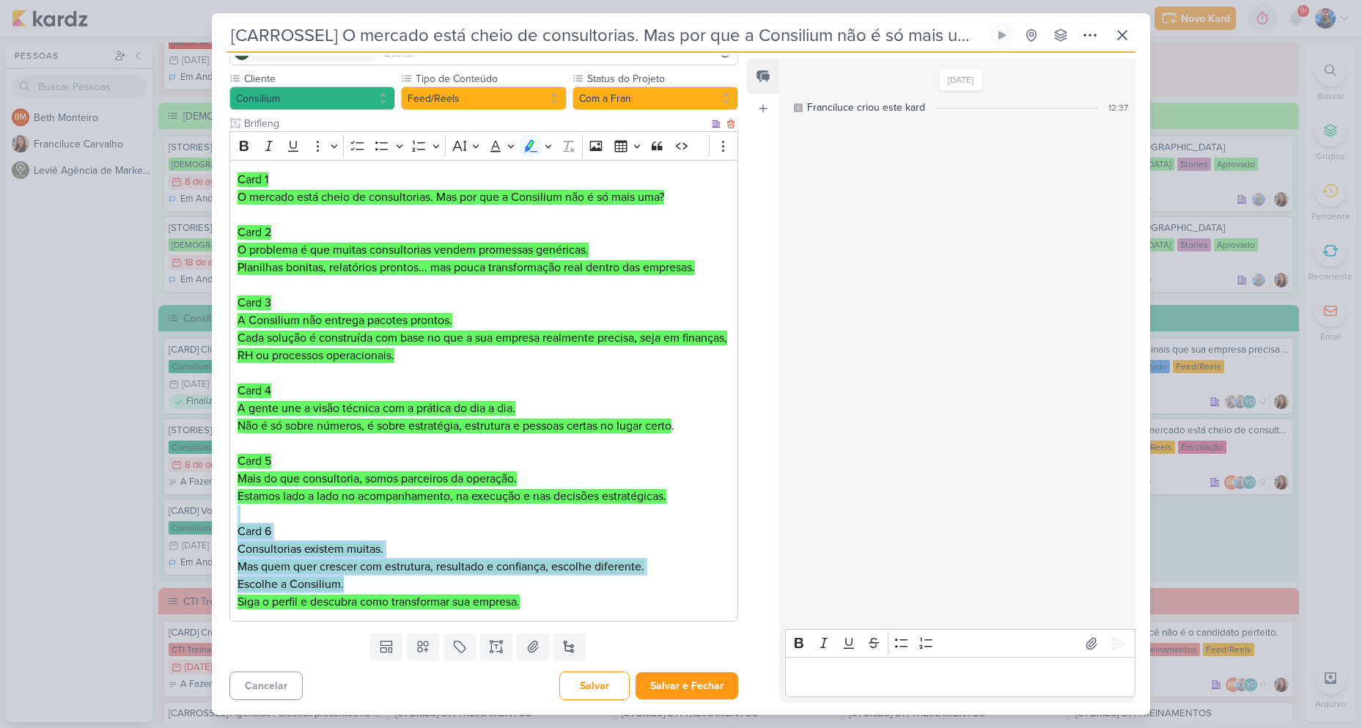
click at [553, 536] on p "Card 6 Consultorias existem muitas. Mas quem quer crescer com estrutura, result…" at bounding box center [483, 558] width 492 height 70
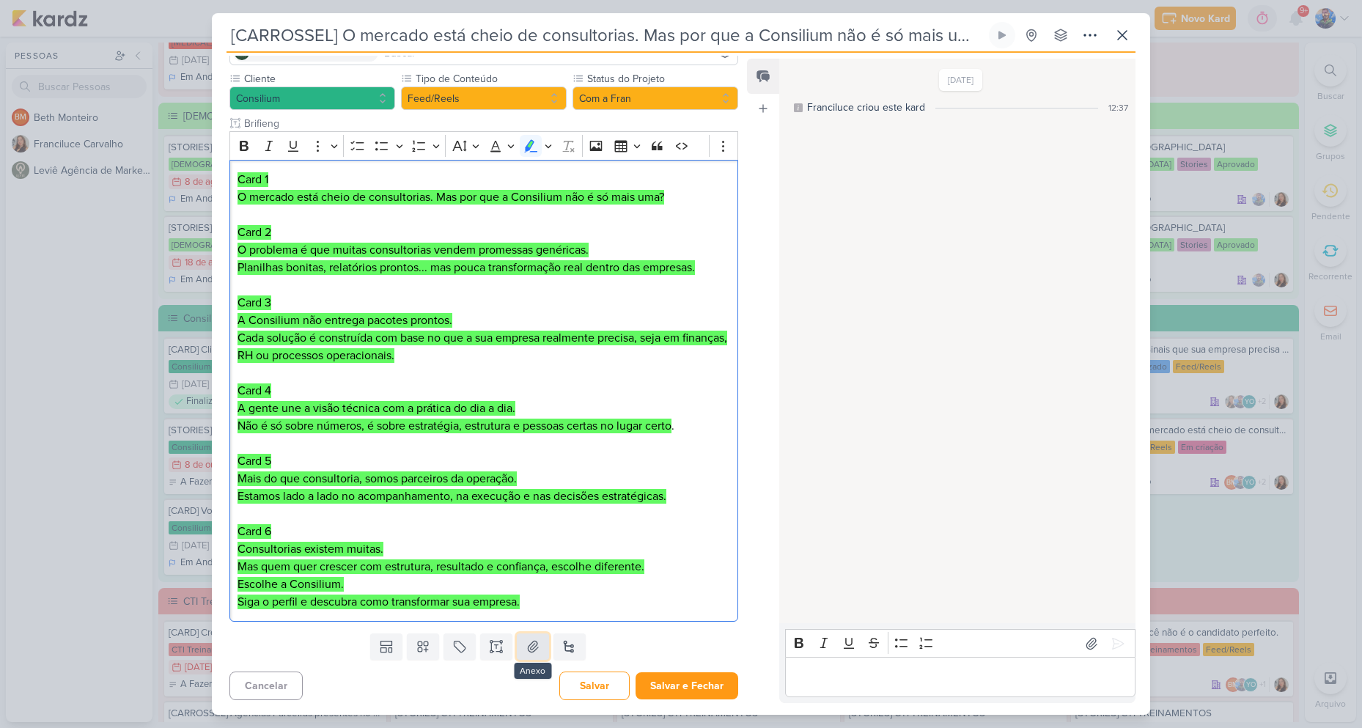
click at [536, 649] on icon at bounding box center [532, 646] width 15 height 15
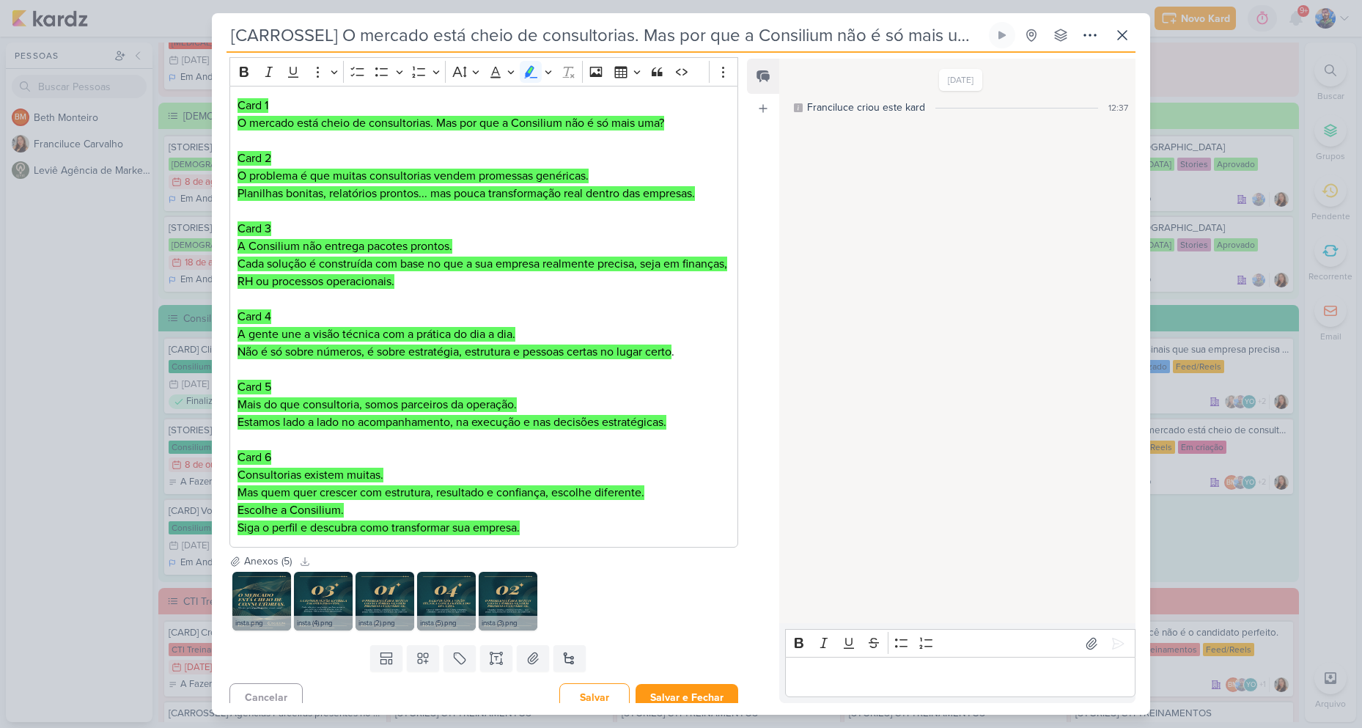
scroll to position [228, 0]
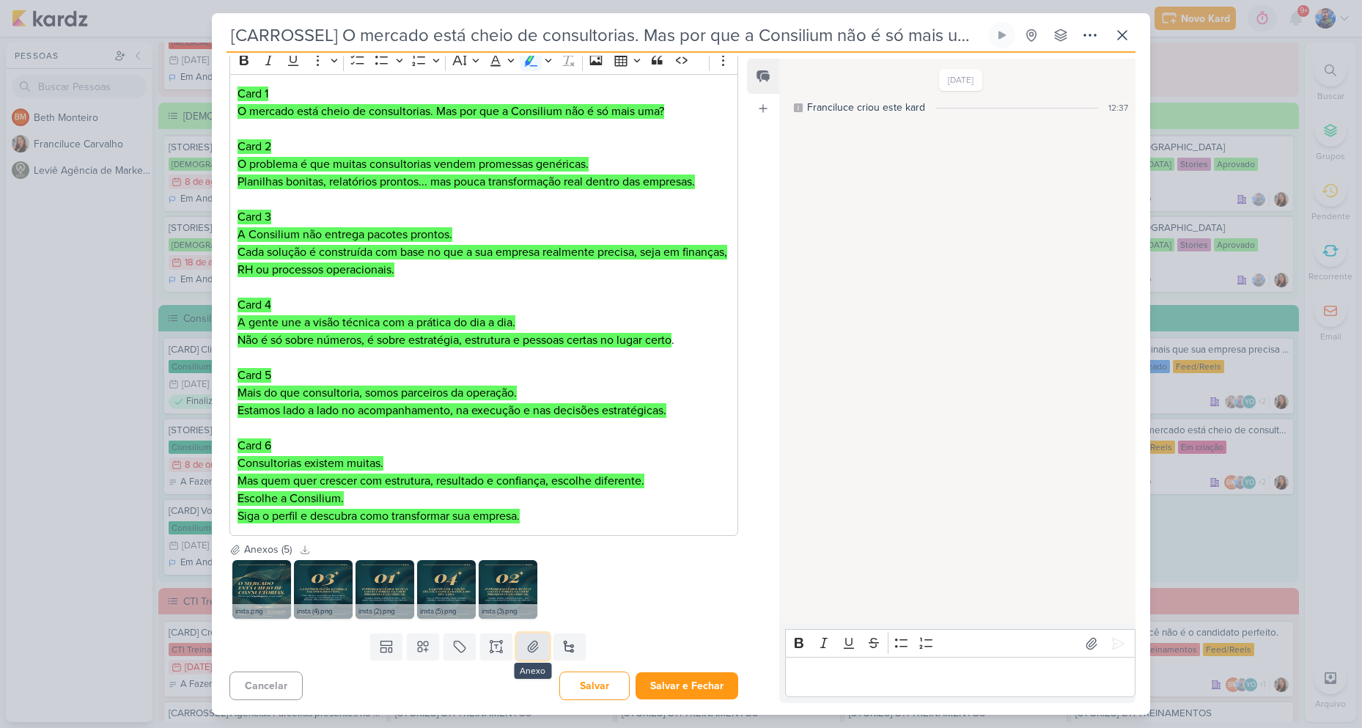
click at [525, 645] on icon at bounding box center [532, 646] width 15 height 15
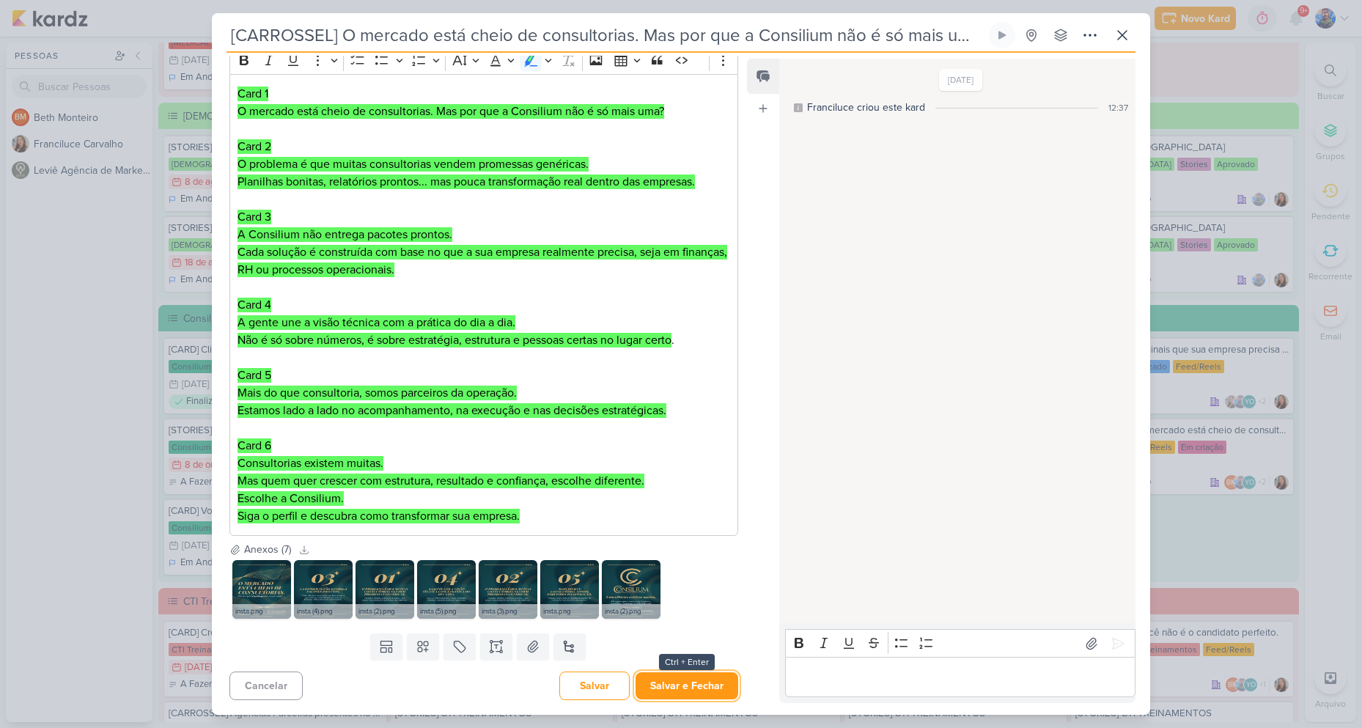
click at [672, 677] on button "Salvar e Fechar" at bounding box center [686, 685] width 103 height 27
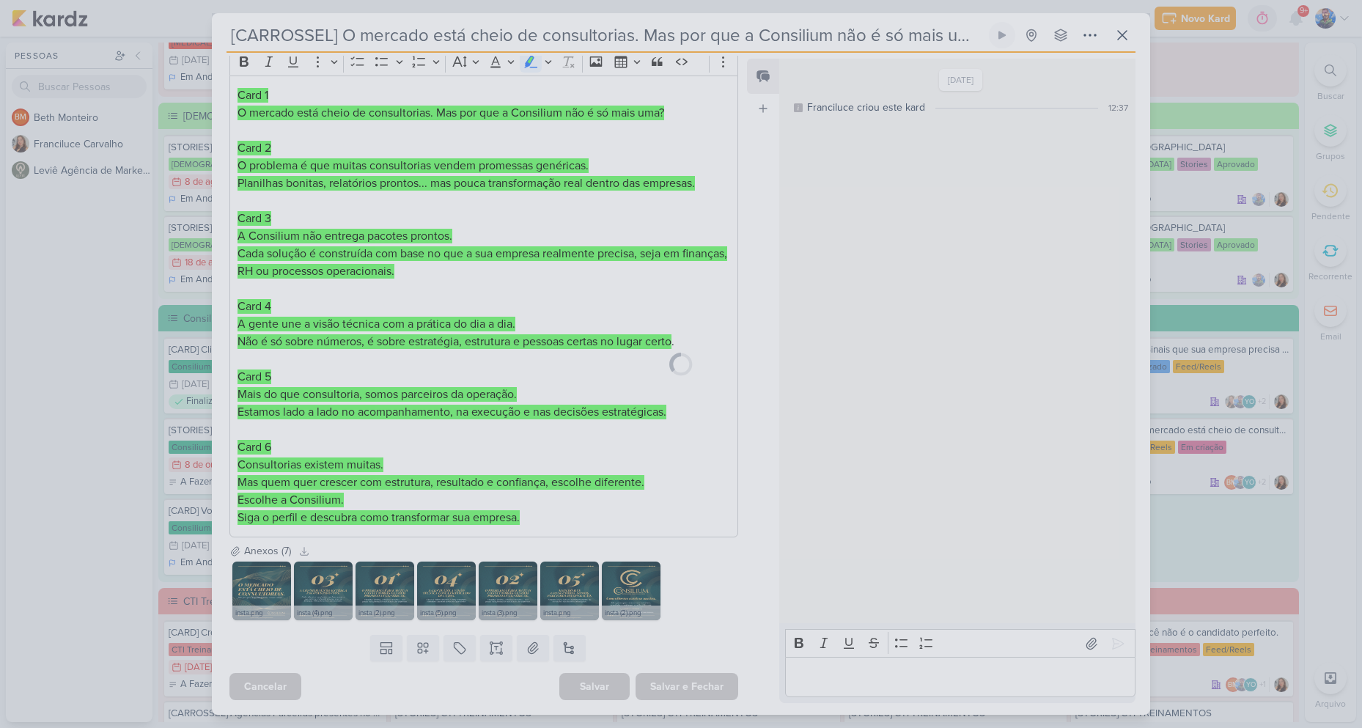
scroll to position [226, 0]
